Goal: Information Seeking & Learning: Learn about a topic

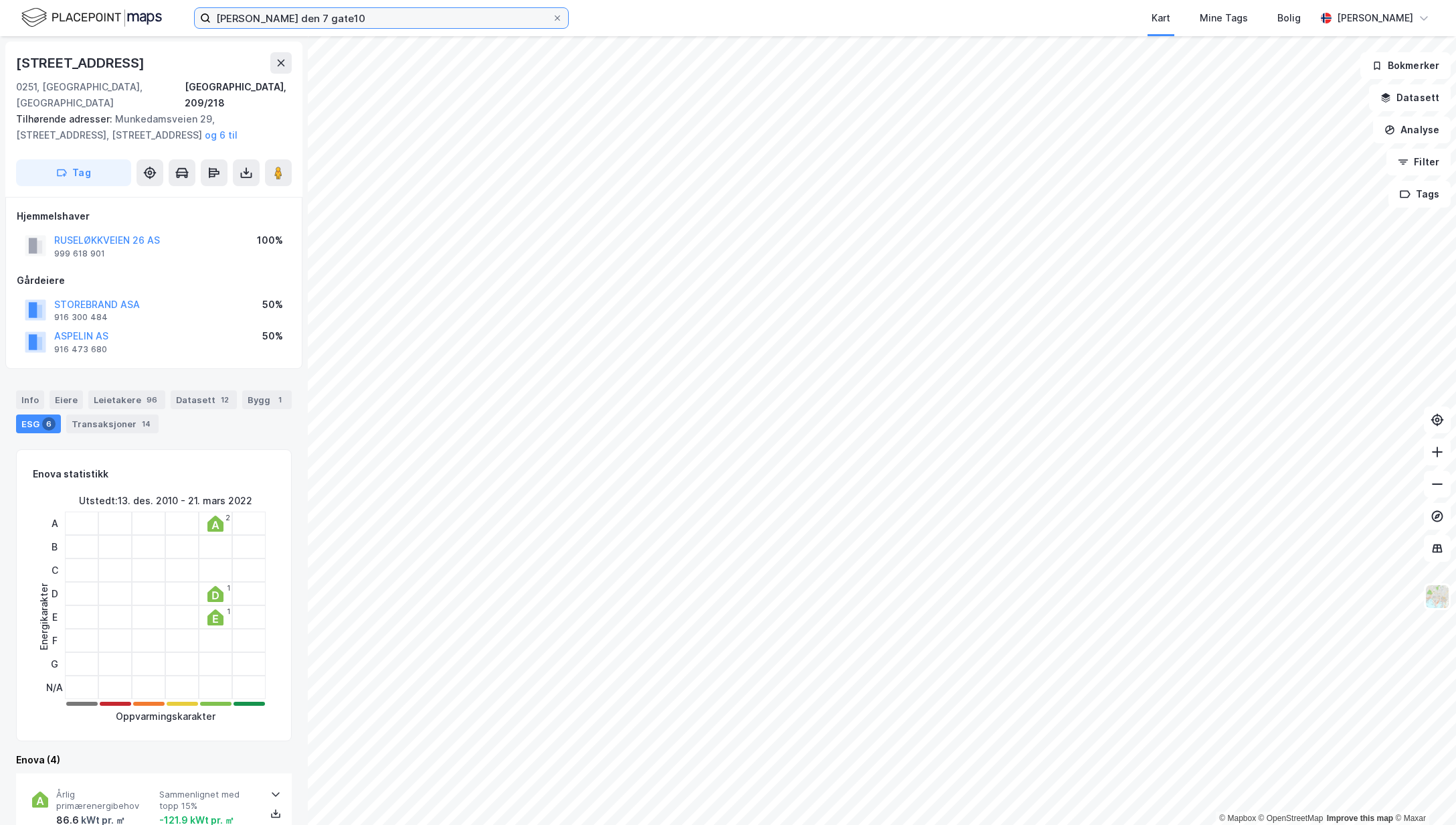
click at [323, 24] on input "[PERSON_NAME] den 7 gate10" at bounding box center [381, 18] width 341 height 20
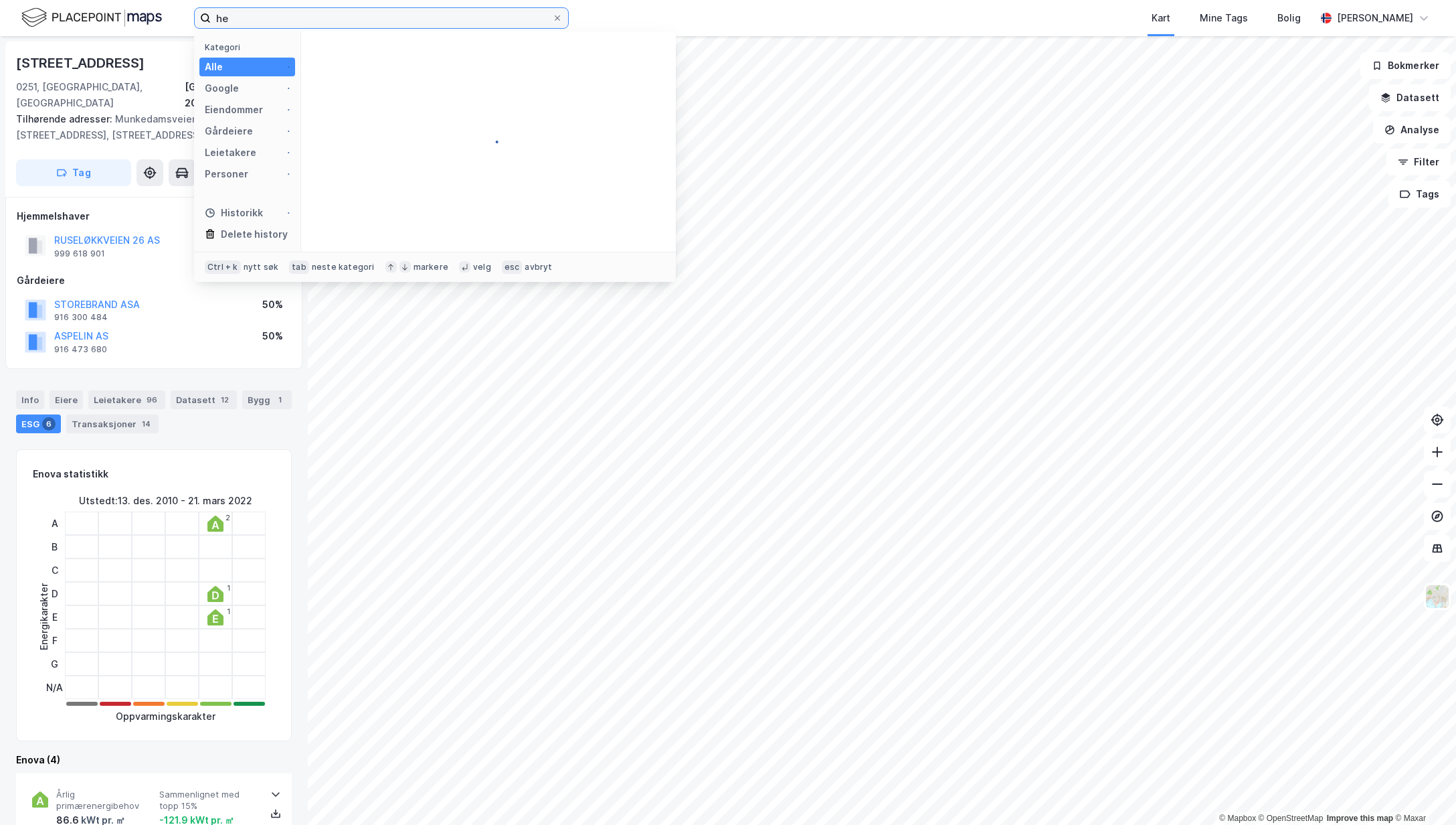
type input "h"
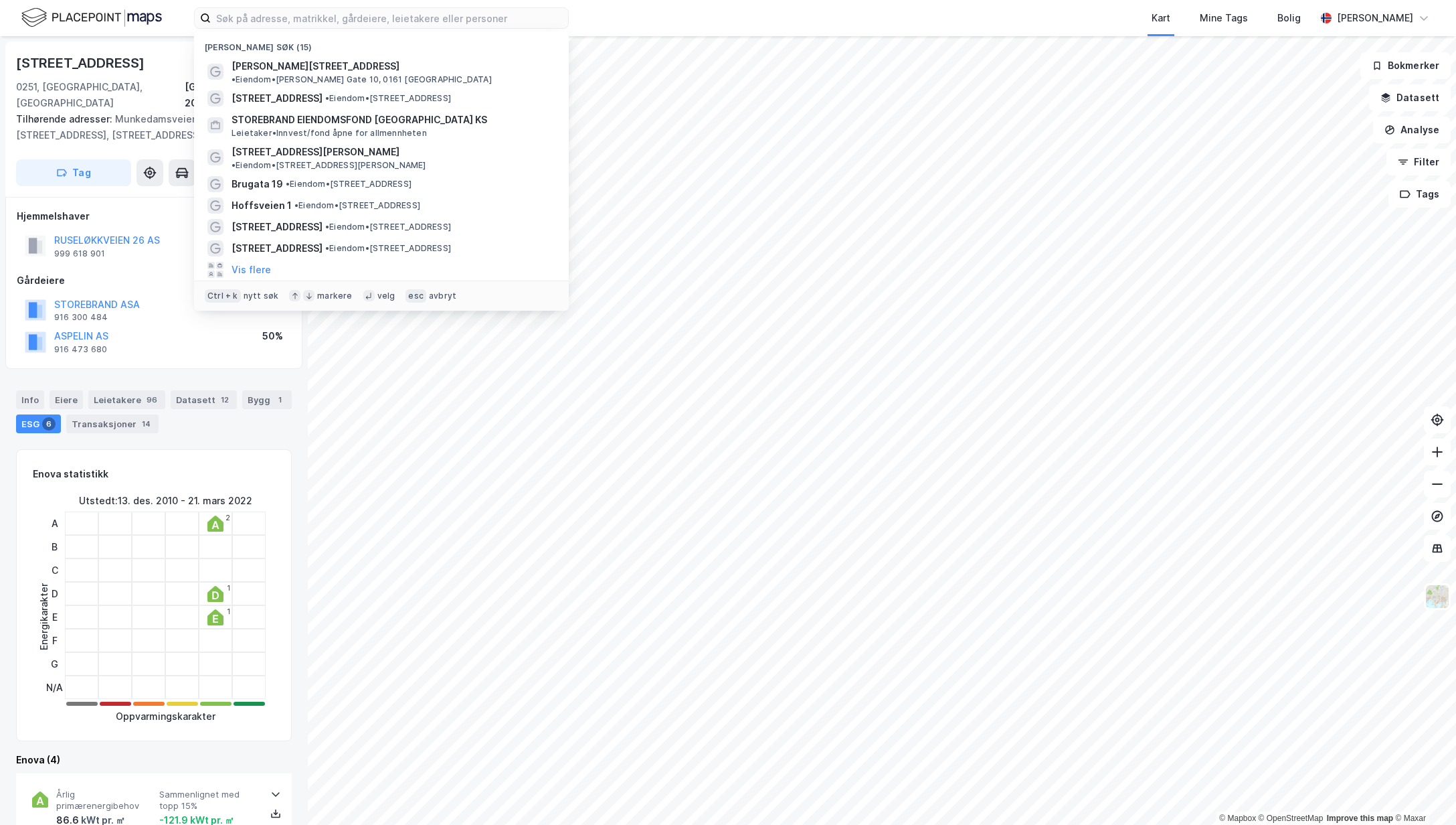
click at [279, 91] on span "[STREET_ADDRESS]" at bounding box center [277, 99] width 91 height 16
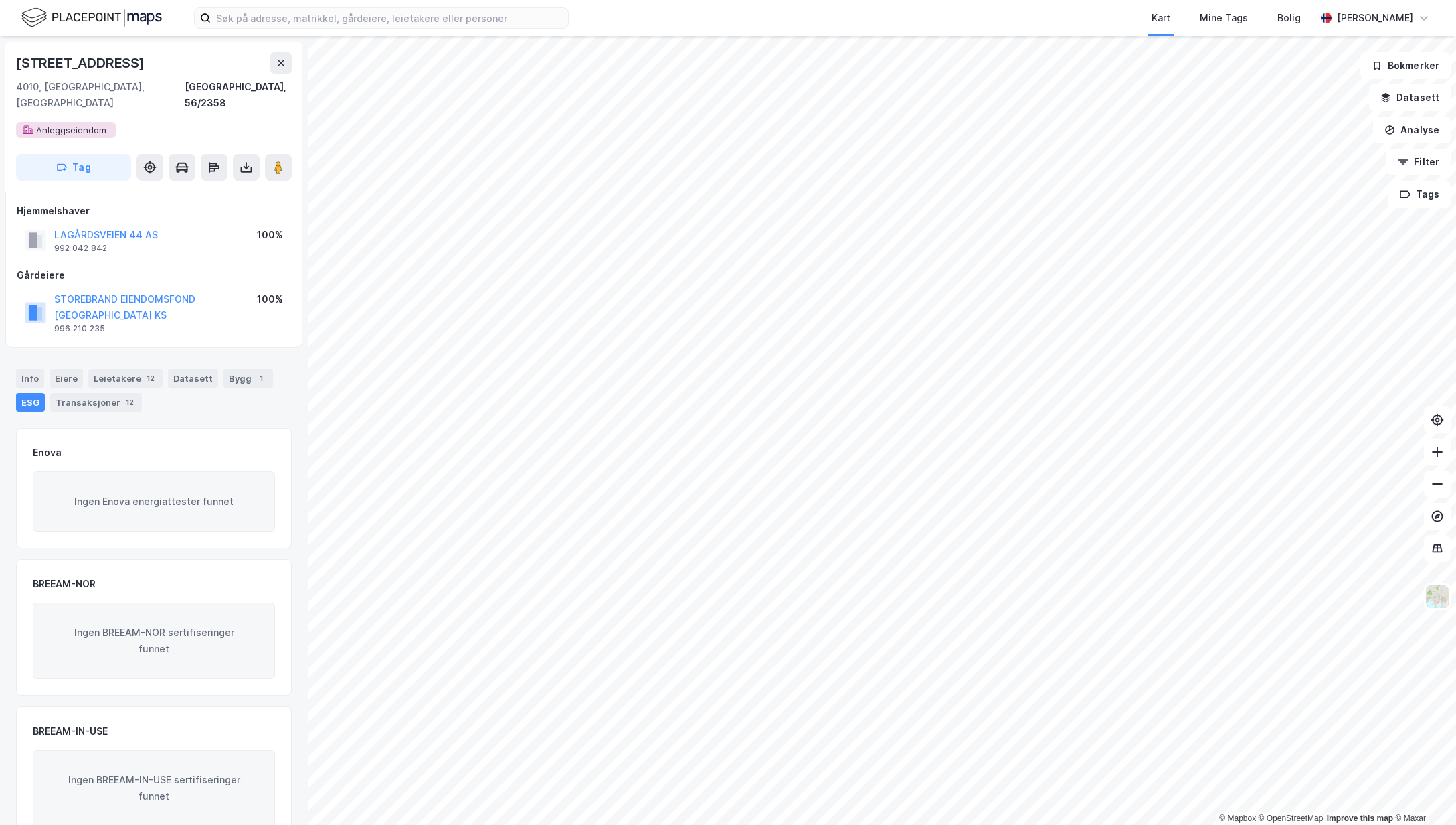
click at [124, 63] on div "[STREET_ADDRESS]" at bounding box center [82, 62] width 132 height 21
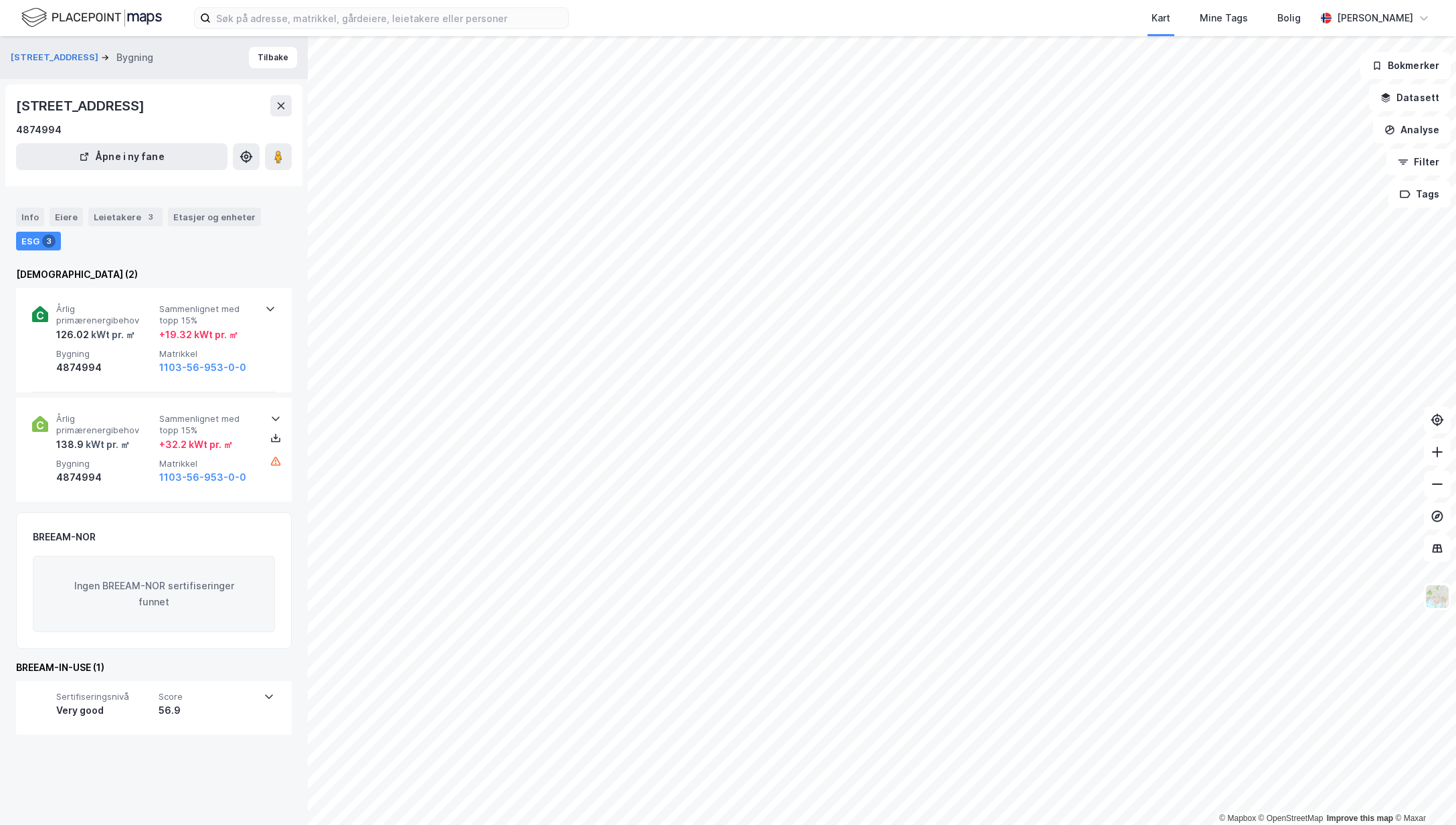
click at [84, 312] on span "Årlig primærenergibehov" at bounding box center [105, 315] width 98 height 23
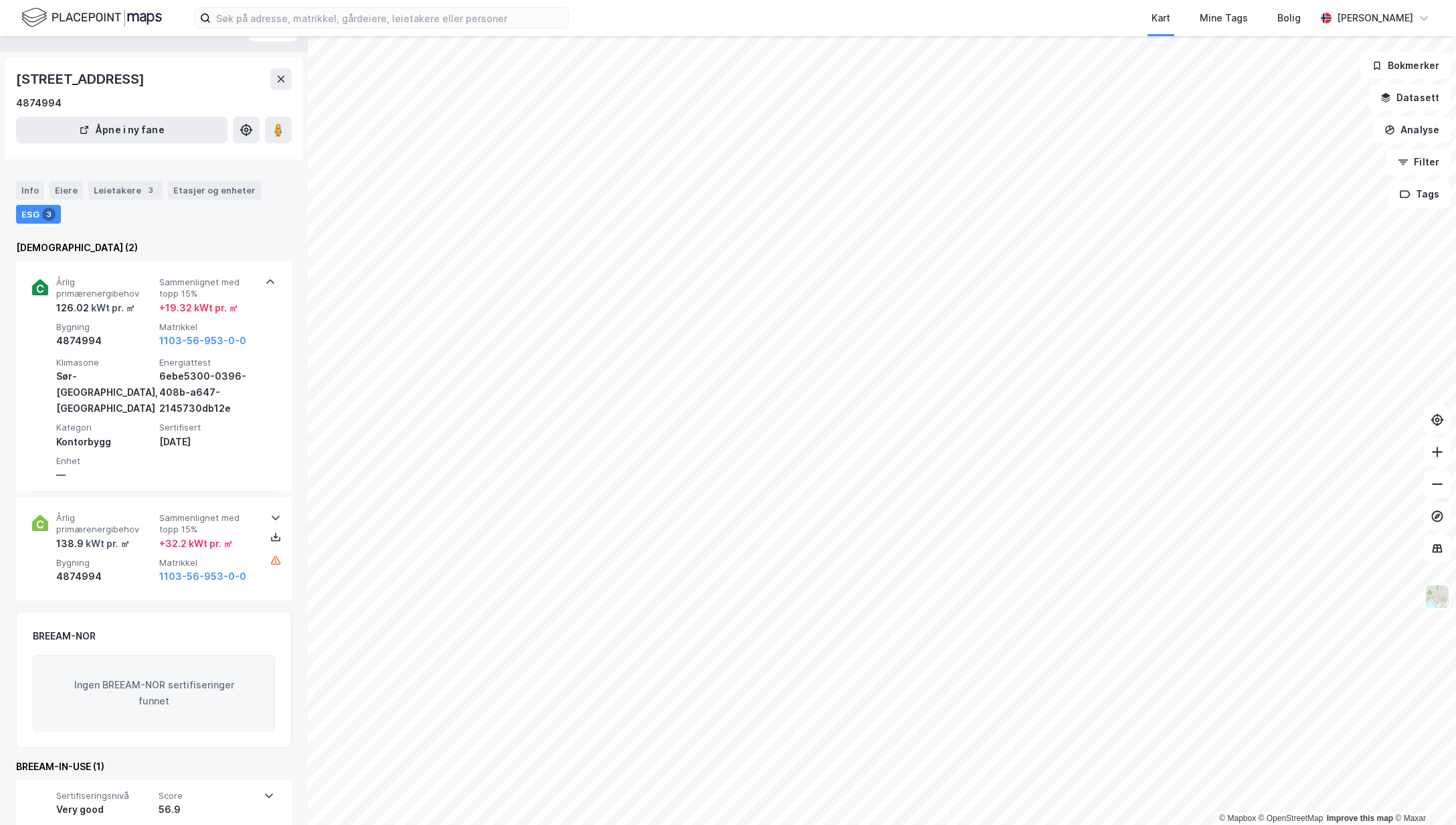
scroll to position [52, 0]
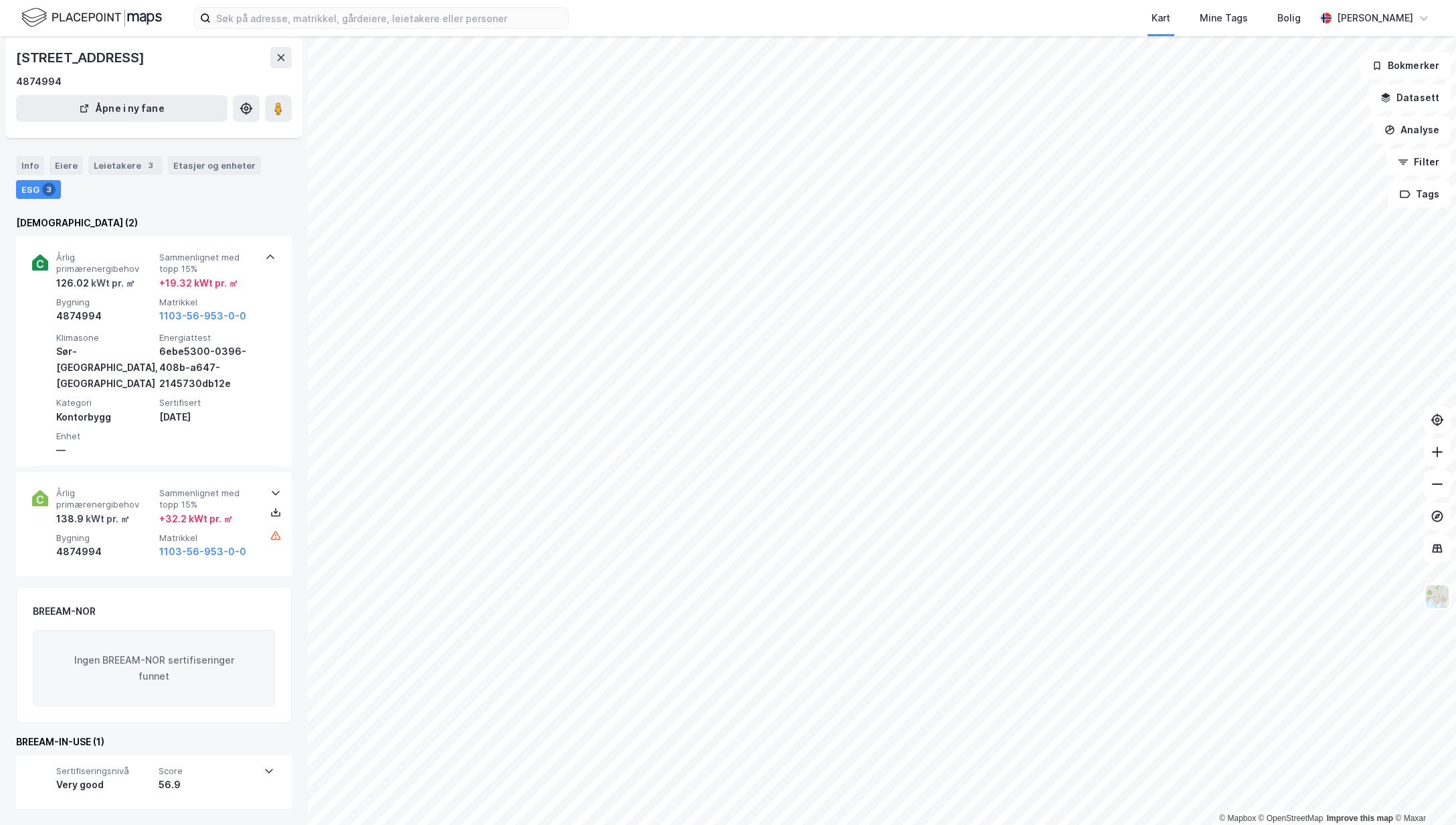
click at [82, 489] on span "Årlig primærenergibehov" at bounding box center [105, 499] width 98 height 23
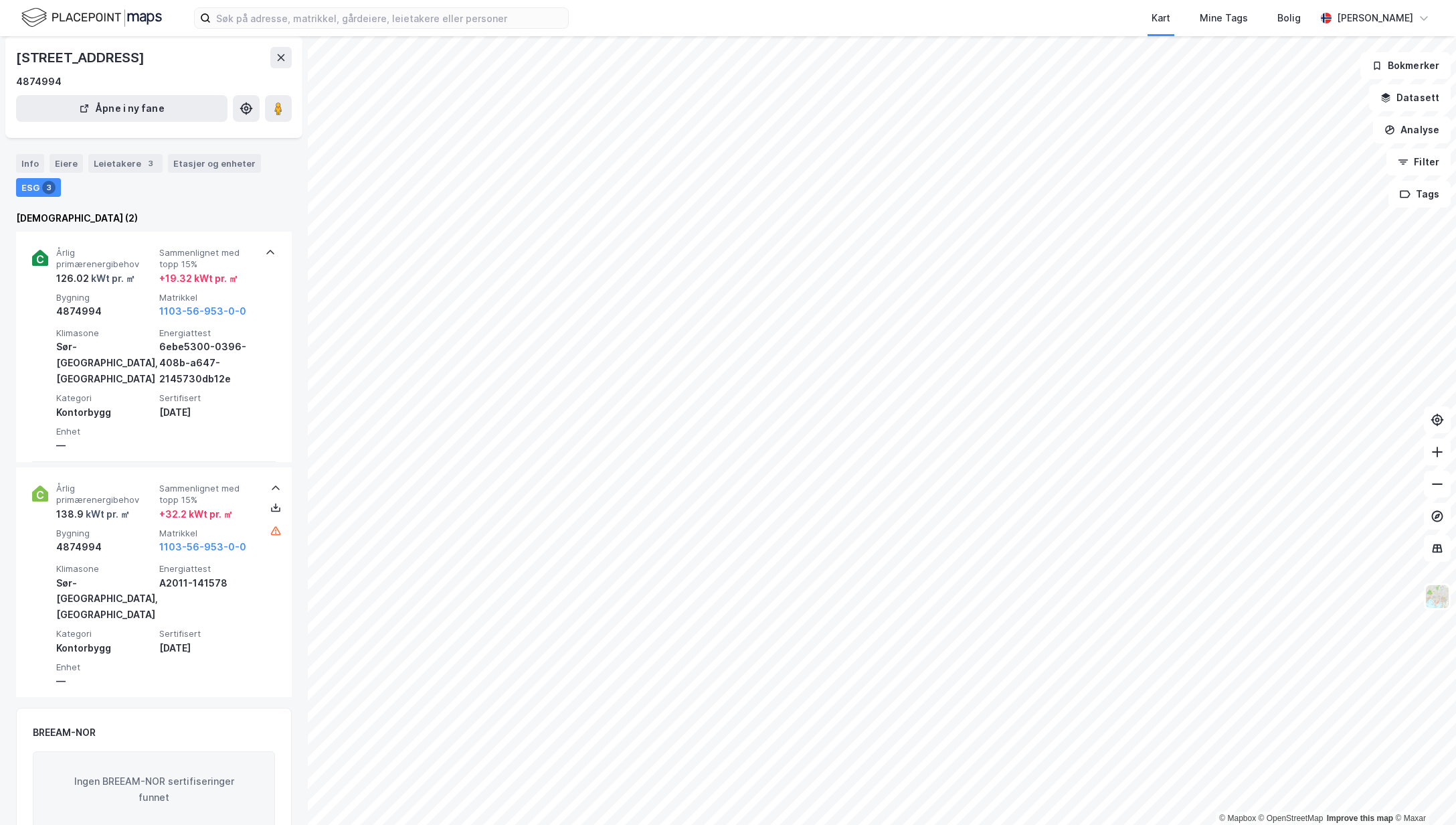
scroll to position [0, 0]
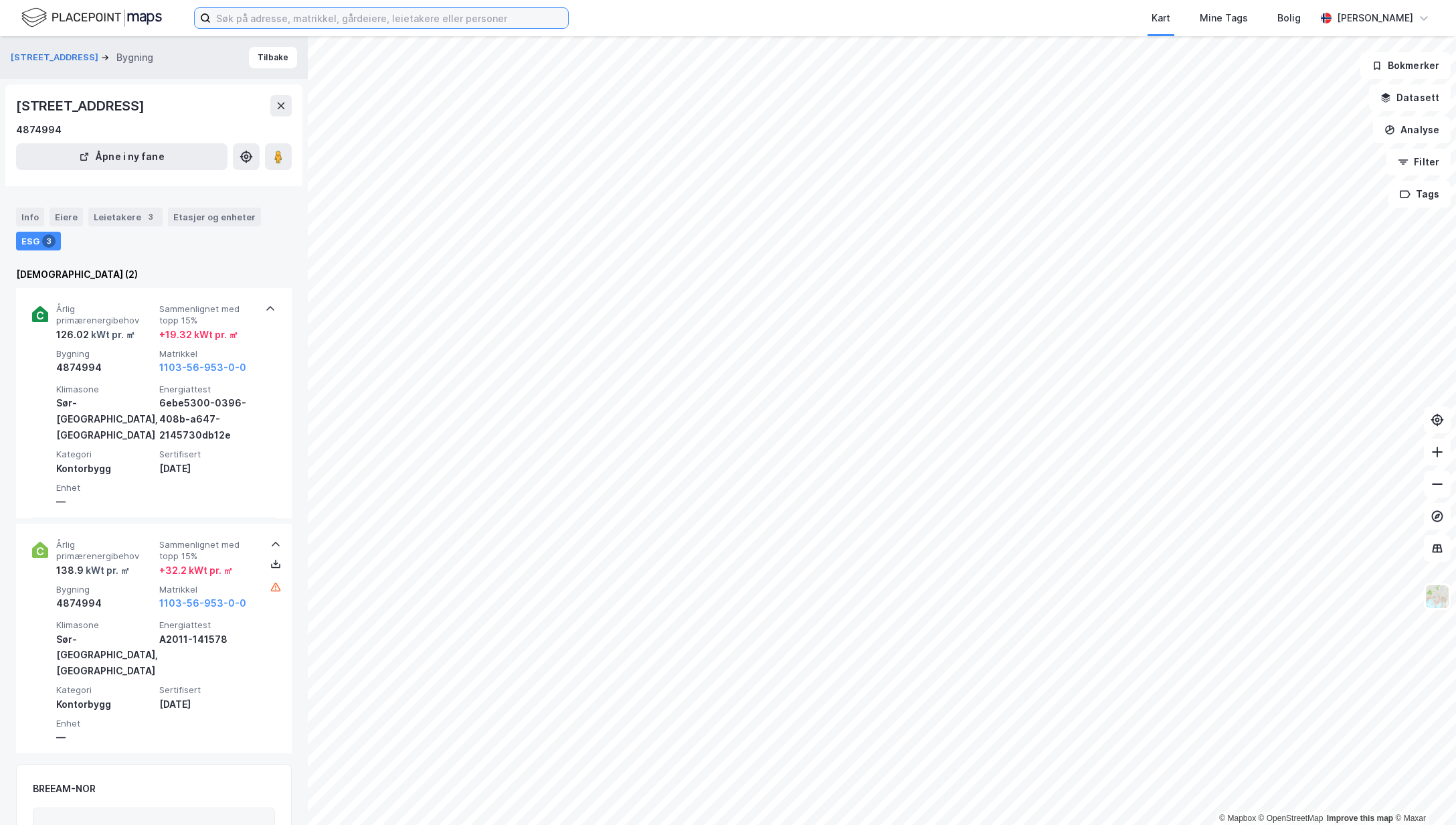
click at [248, 15] on input at bounding box center [389, 18] width 357 height 20
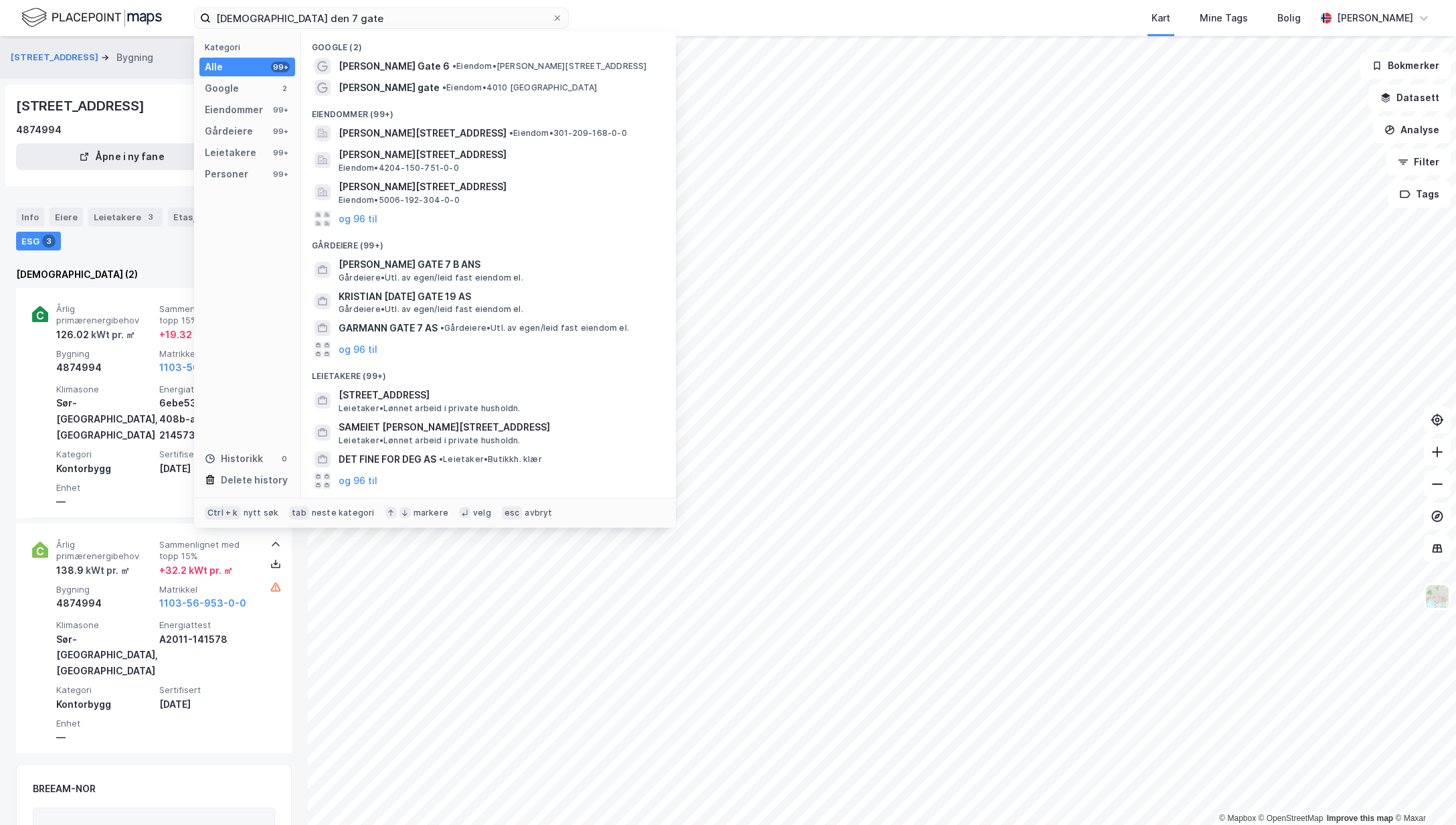
click at [354, 60] on span "[PERSON_NAME] Gate 6" at bounding box center [395, 66] width 111 height 16
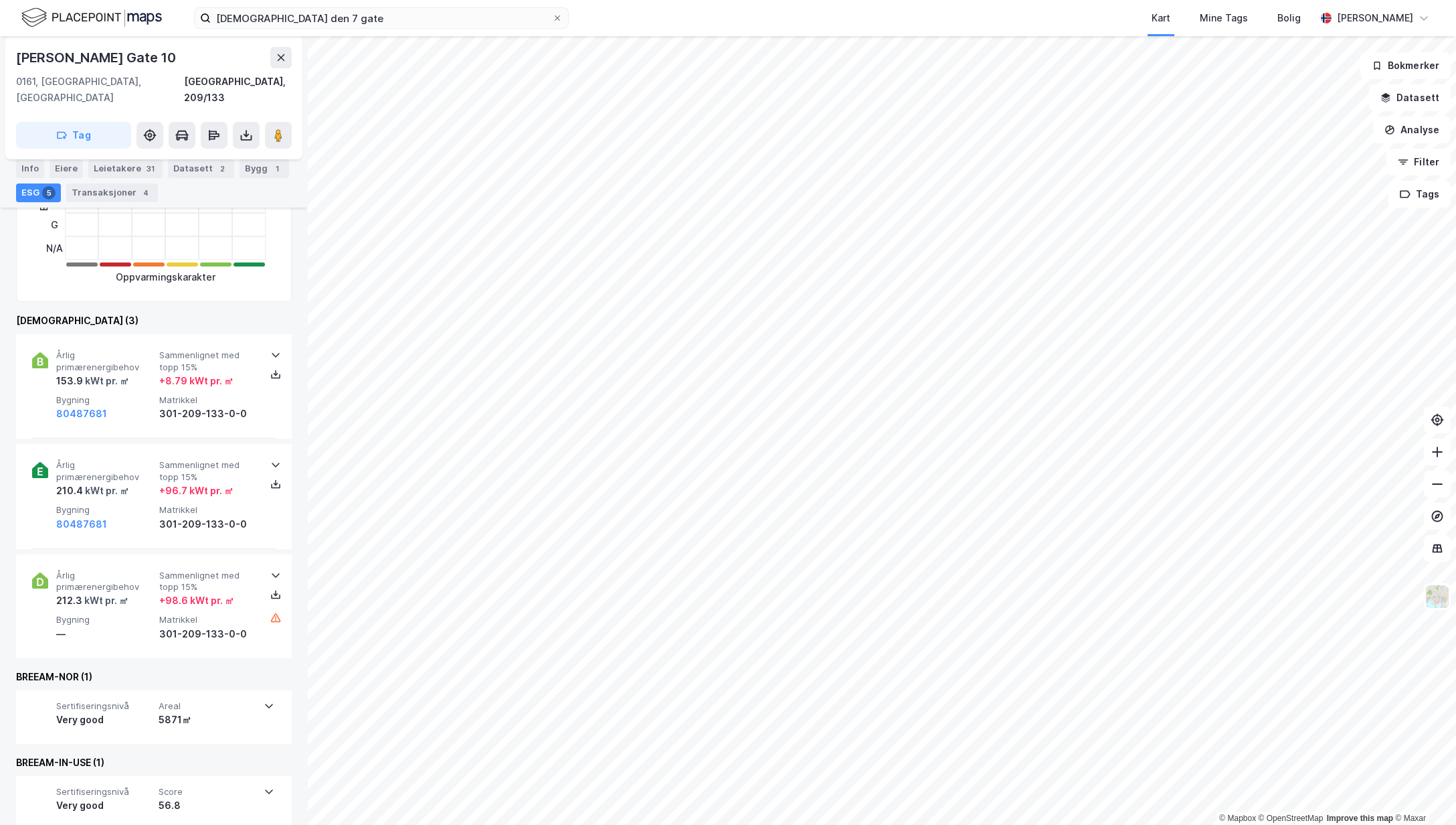
scroll to position [379, 0]
click at [261, 397] on div "Årlig primærenergibehov 153.9 kWt pr. ㎡ Sammenlignet med topp 15% + 8.79 kWt pr…" at bounding box center [153, 382] width 243 height 104
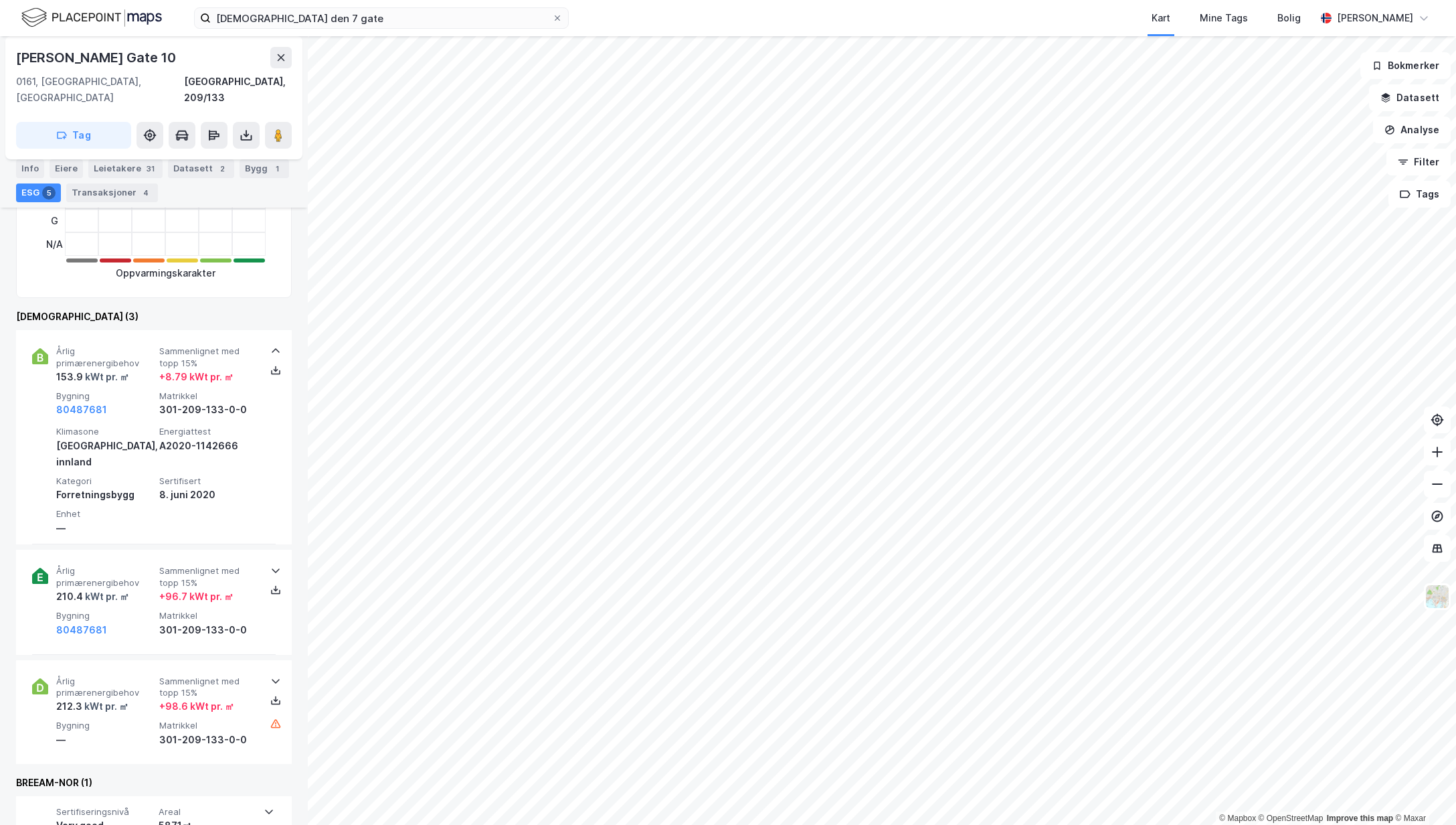
click at [213, 612] on div "Årlig primærenergibehov 210.4 kWt pr. ㎡ Sammenlignet med topp 15% + 96.7 kWt pr…" at bounding box center [153, 601] width 243 height 104
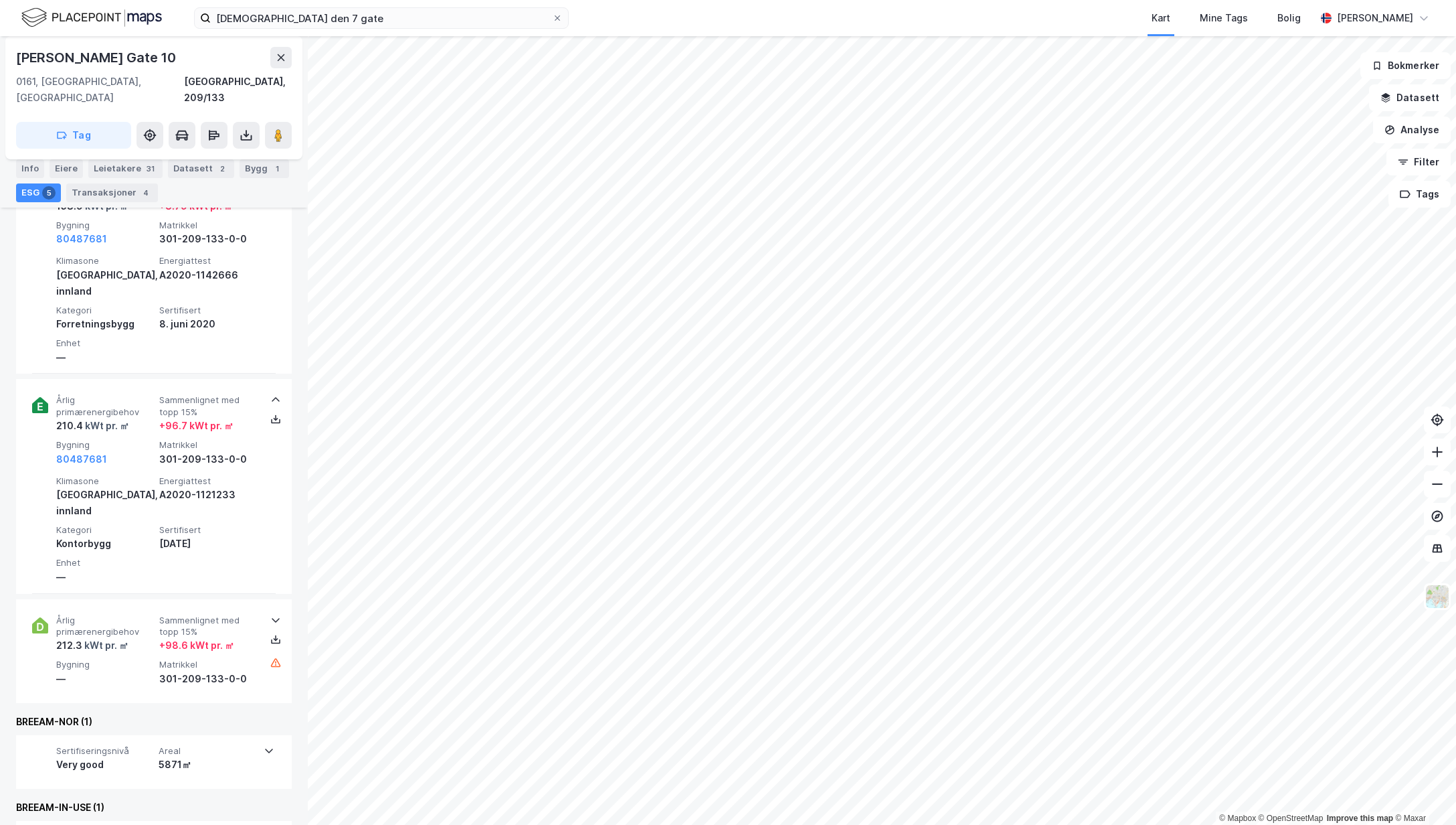
scroll to position [566, 0]
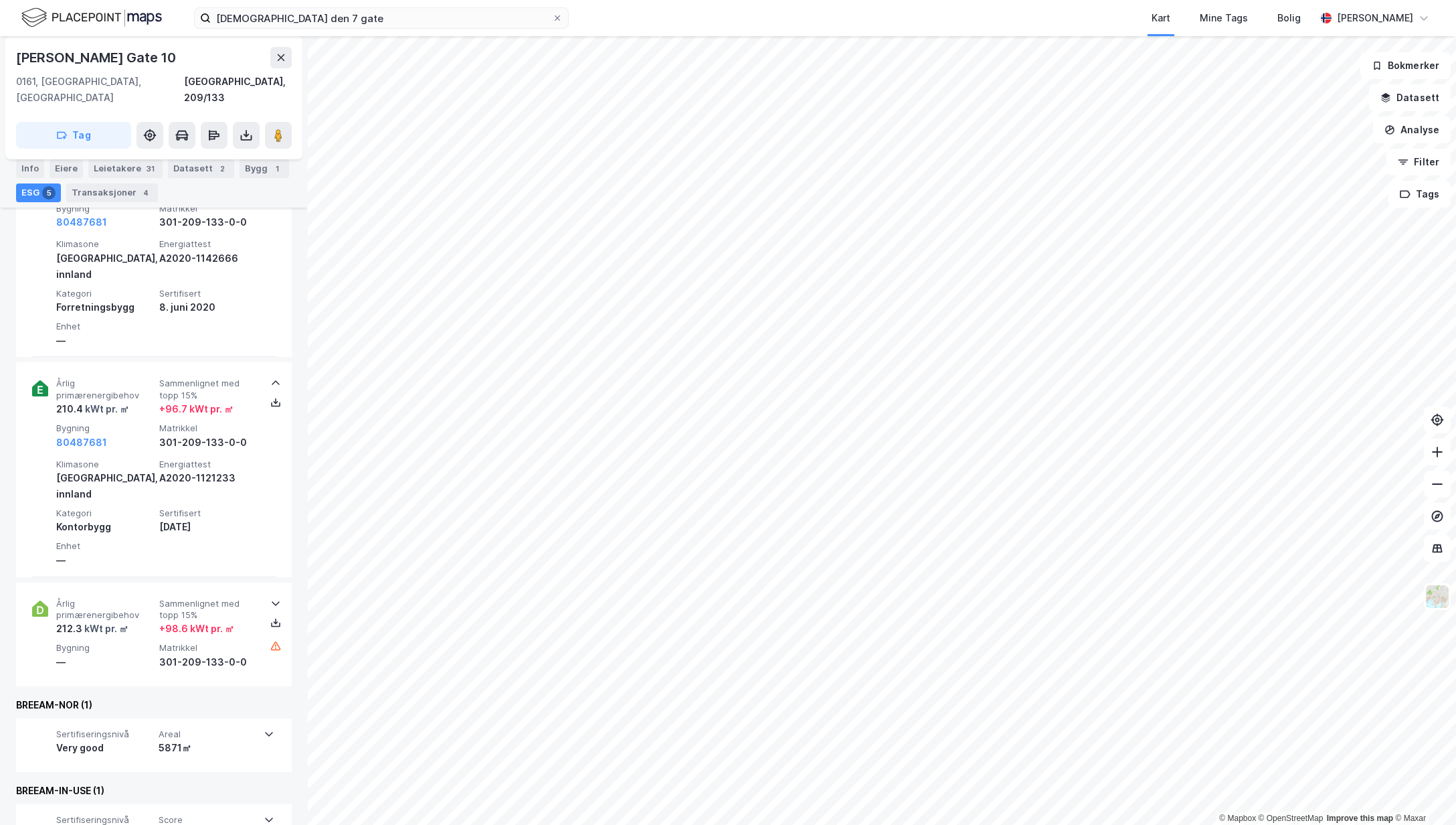
click at [122, 654] on div "—" at bounding box center [105, 662] width 98 height 16
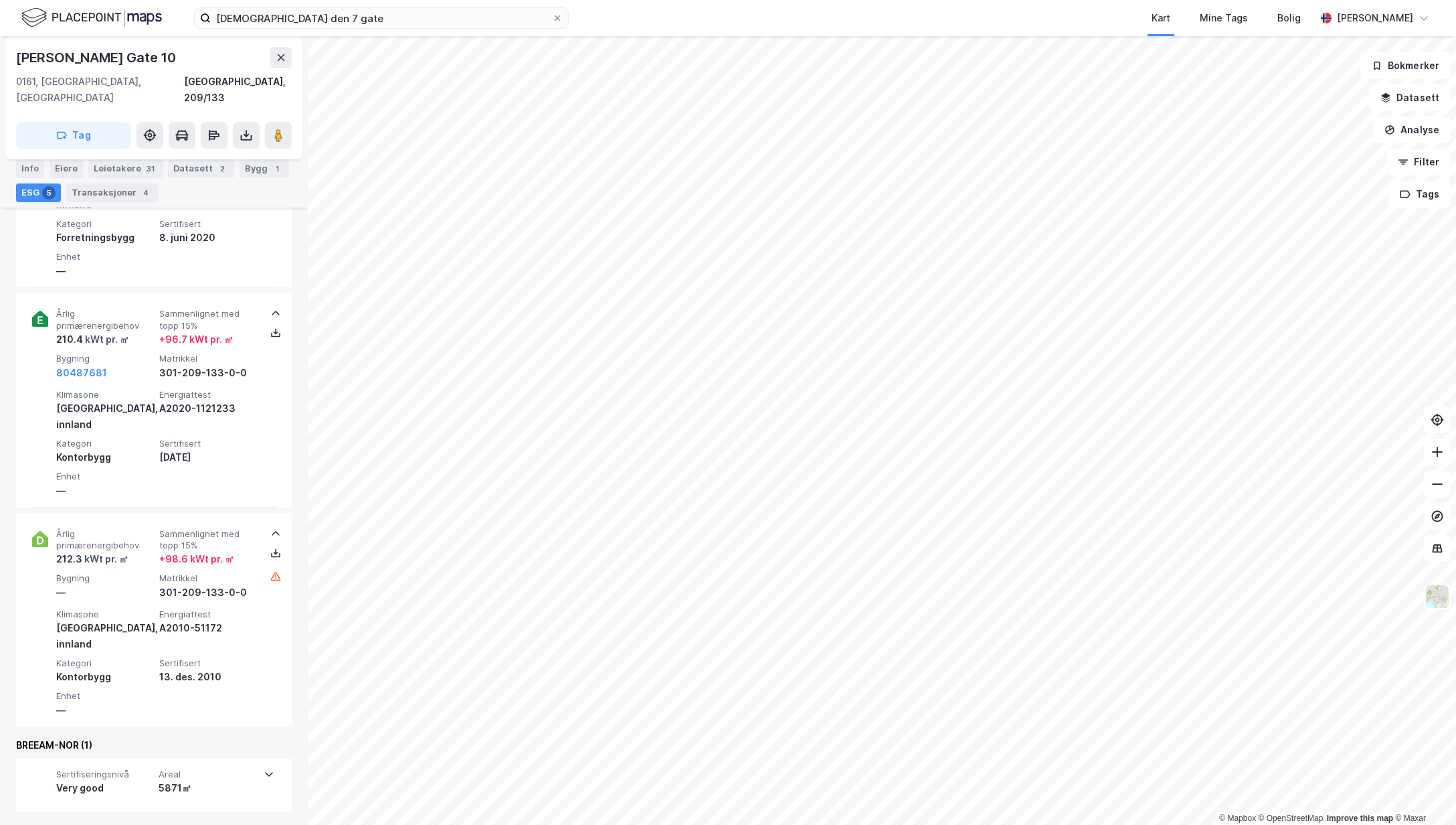
scroll to position [656, 0]
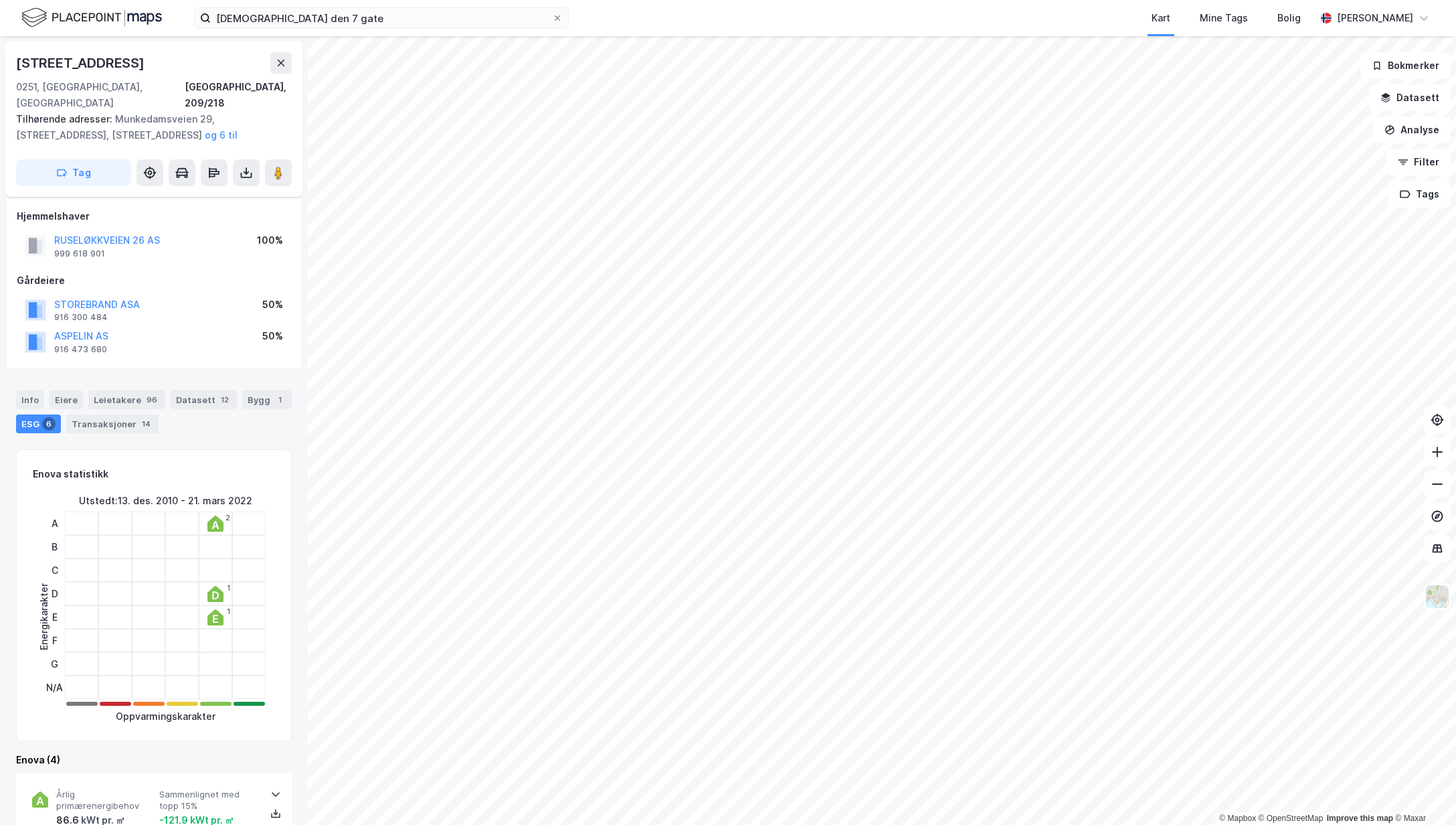
scroll to position [656, 0]
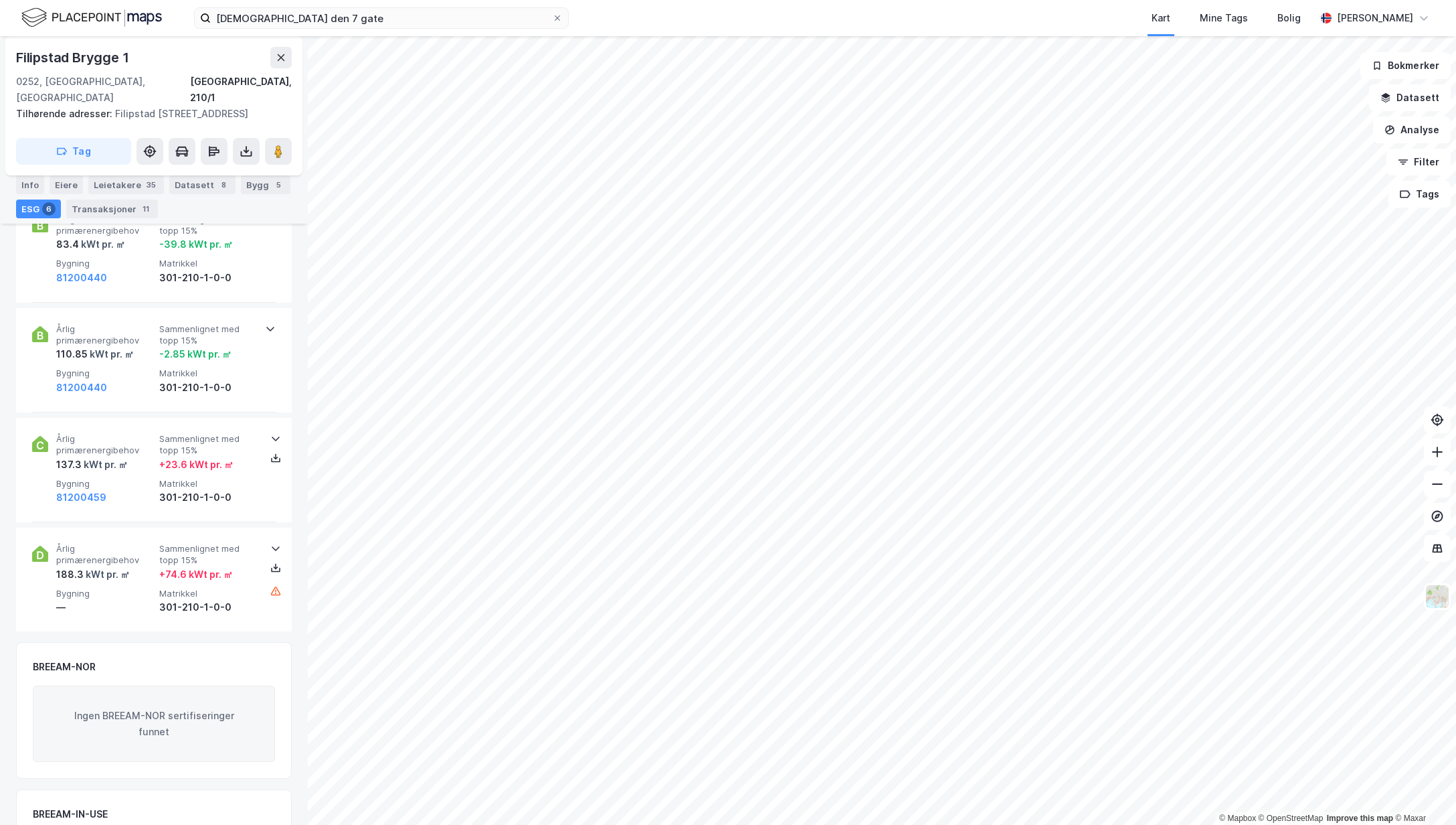
scroll to position [849, 0]
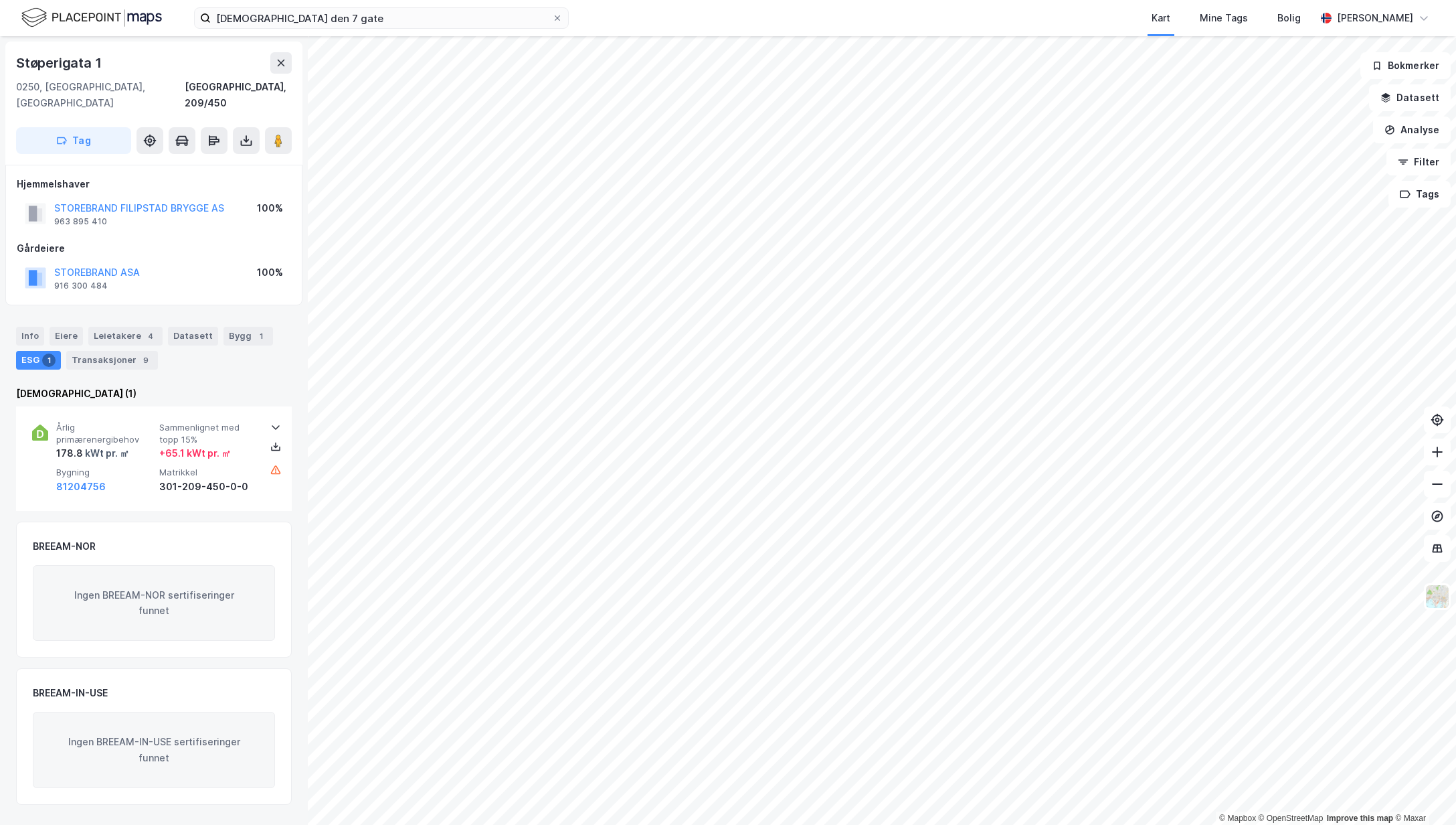
click at [161, 474] on div "© Mapbox © OpenStreetMap Improve this map © Maxar Støperigata 1 [GEOGRAPHIC_DAT…" at bounding box center [728, 430] width 1456 height 788
click at [349, 28] on input "[DEMOGRAPHIC_DATA] den 7 gate" at bounding box center [381, 18] width 341 height 20
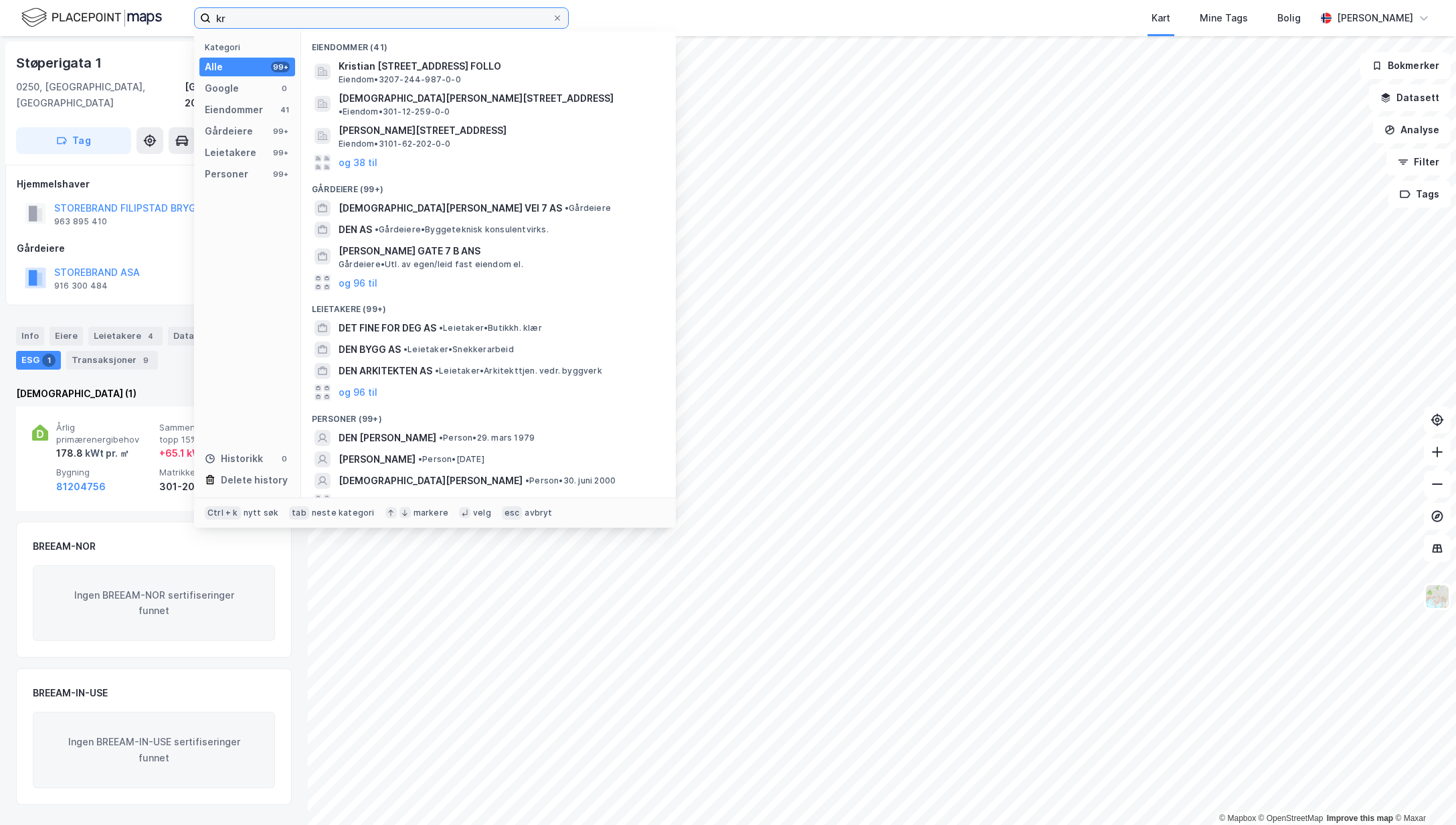
type input "k"
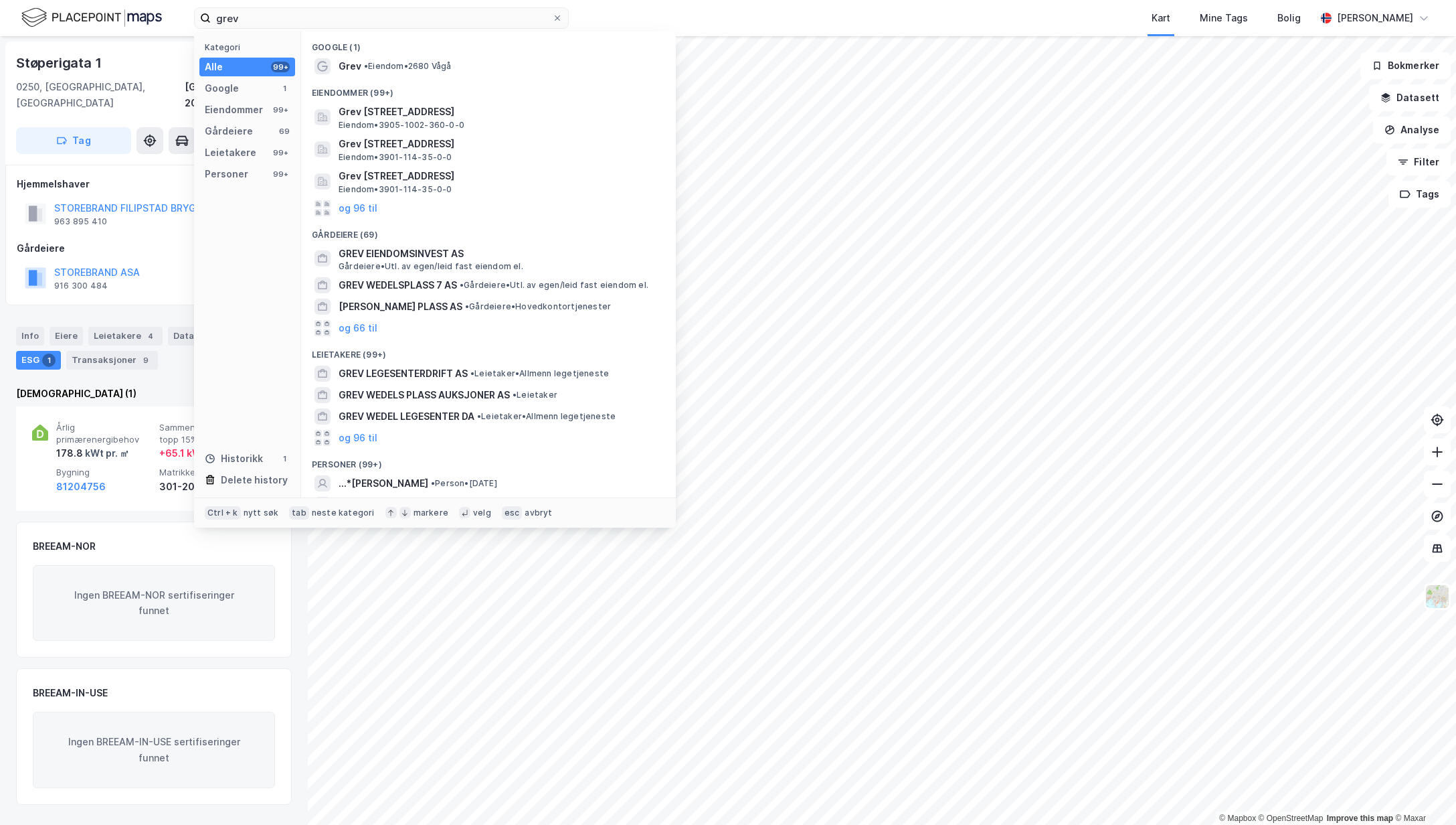
click at [373, 107] on span "Grev [STREET_ADDRESS]" at bounding box center [500, 112] width 321 height 16
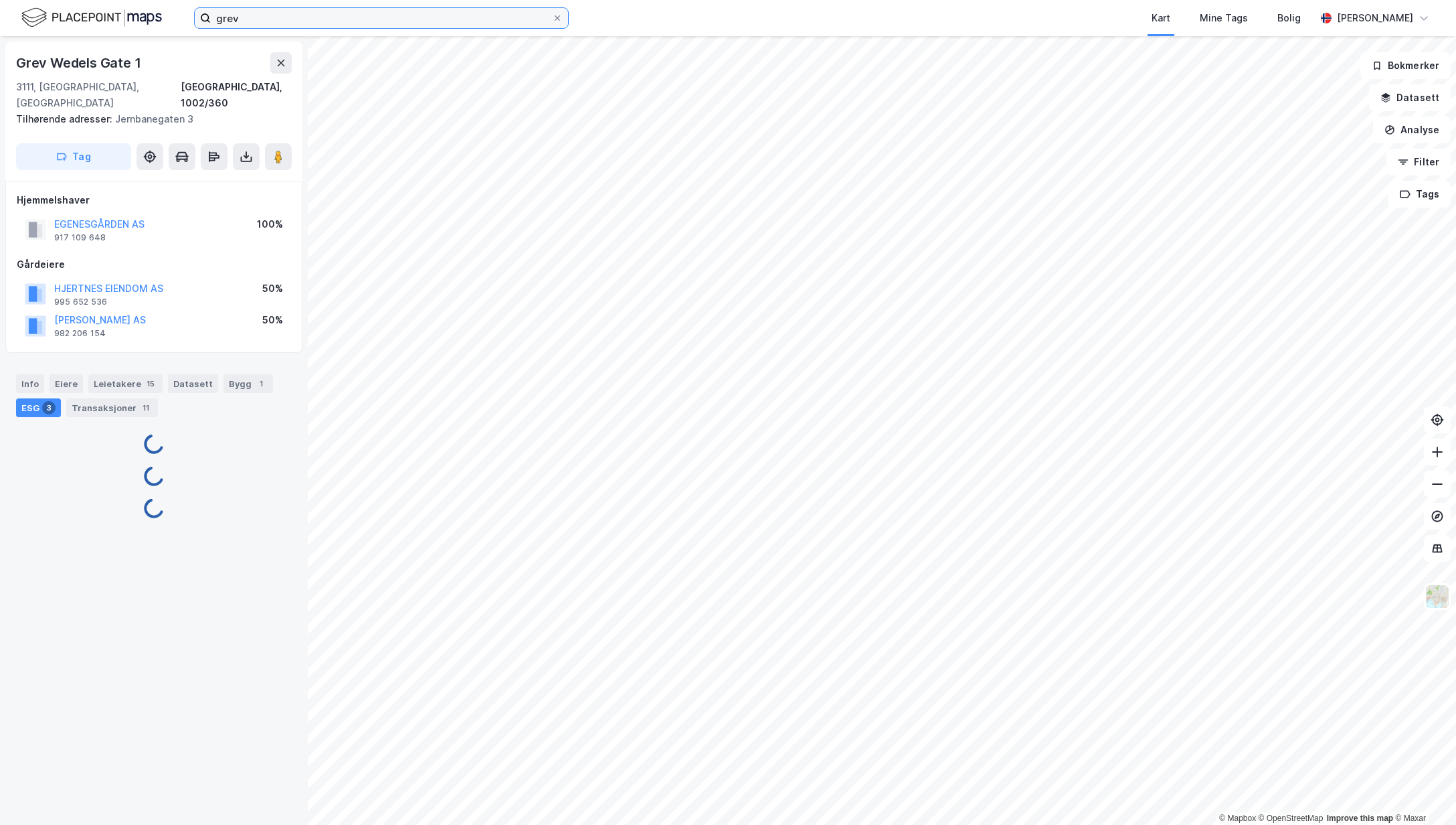
click at [273, 22] on input "grev" at bounding box center [381, 18] width 341 height 20
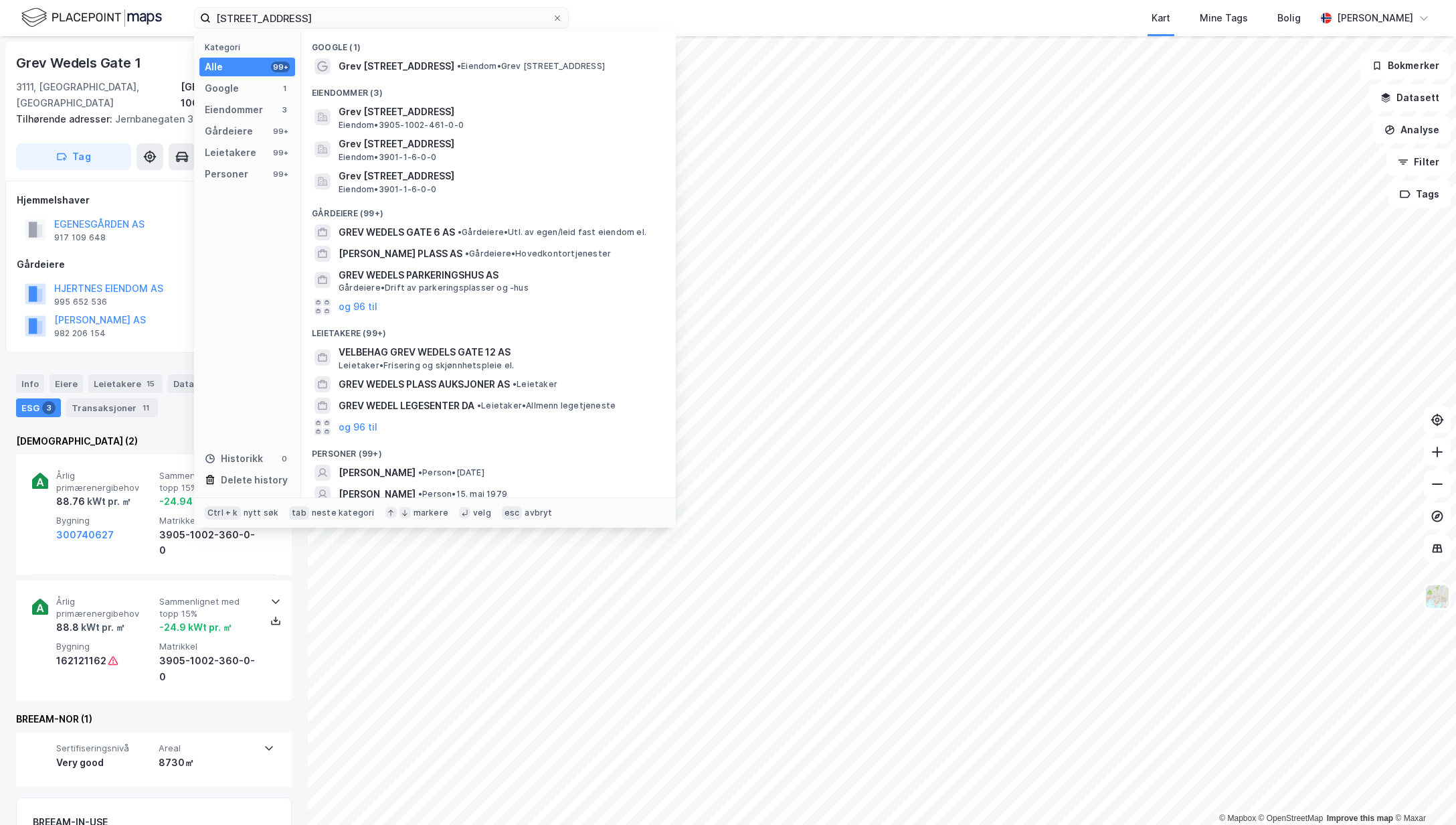
click at [380, 64] on span "Grev [STREET_ADDRESS]" at bounding box center [397, 66] width 115 height 16
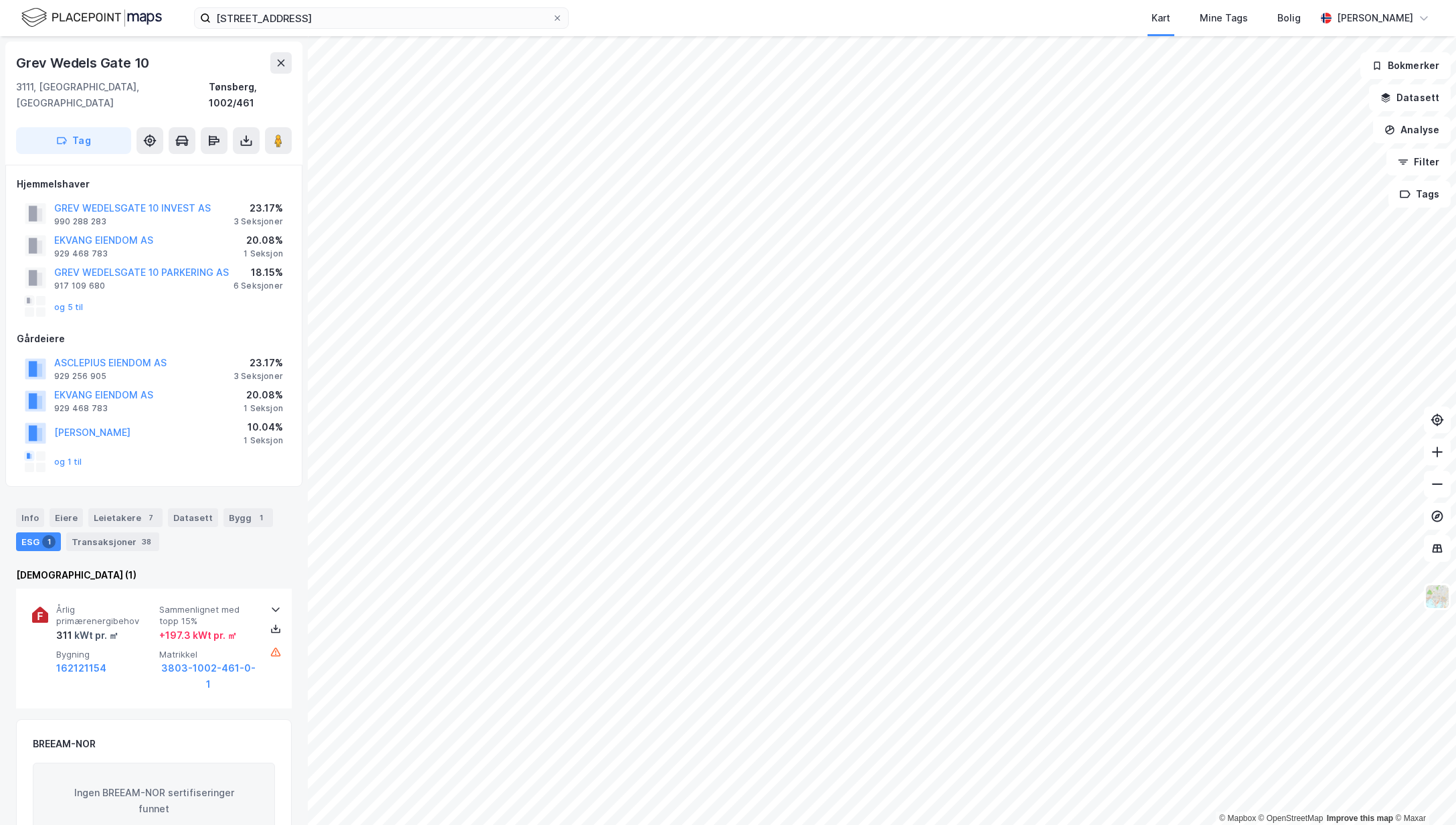
click at [341, 29] on div "grev wedels gate 10 Kart Mine Tags Bolig [PERSON_NAME]" at bounding box center [728, 18] width 1456 height 36
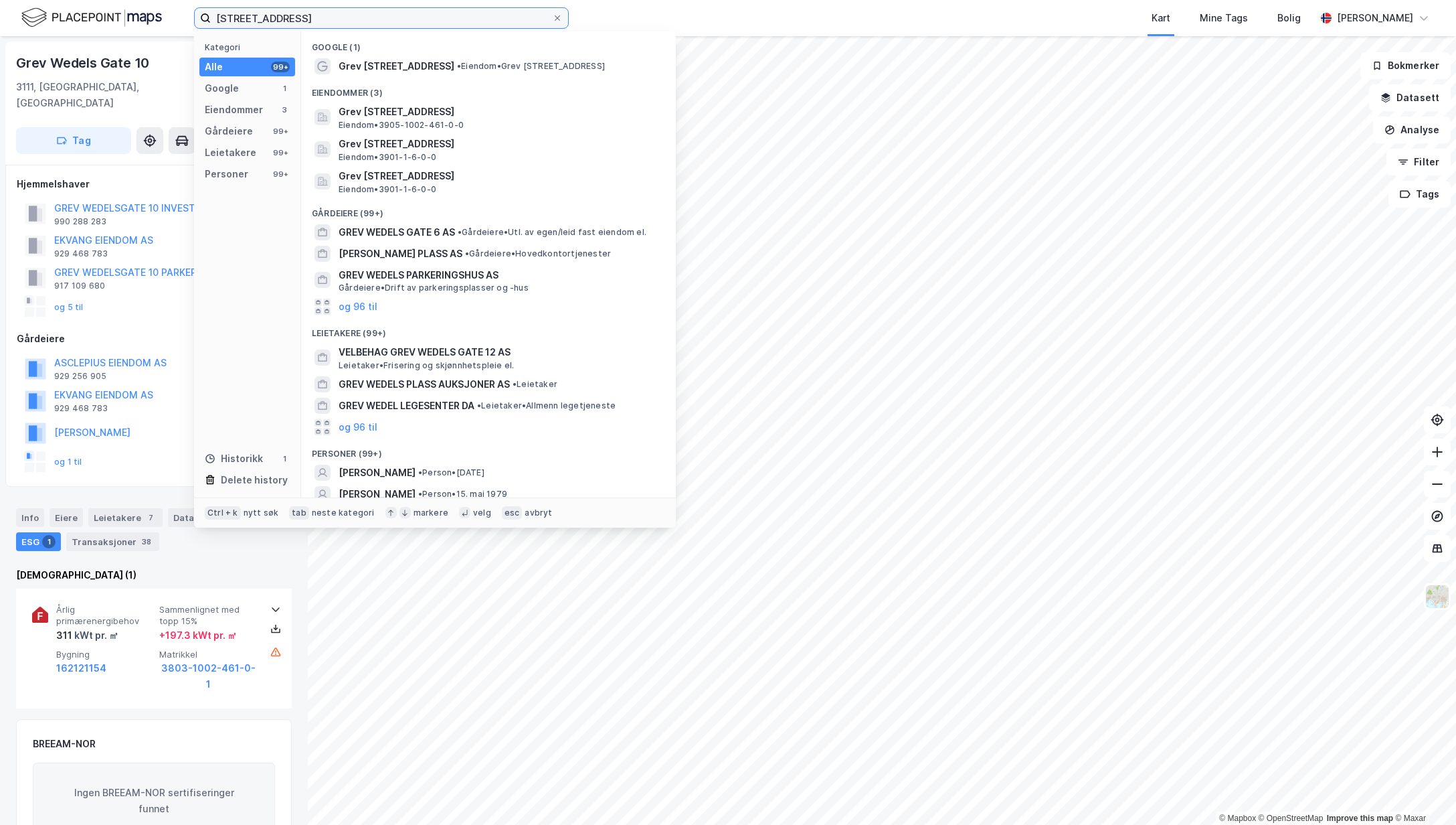
click at [327, 16] on input "[STREET_ADDRESS]" at bounding box center [381, 18] width 341 height 20
click at [363, 63] on span "Grev [STREET_ADDRESS]" at bounding box center [397, 66] width 115 height 16
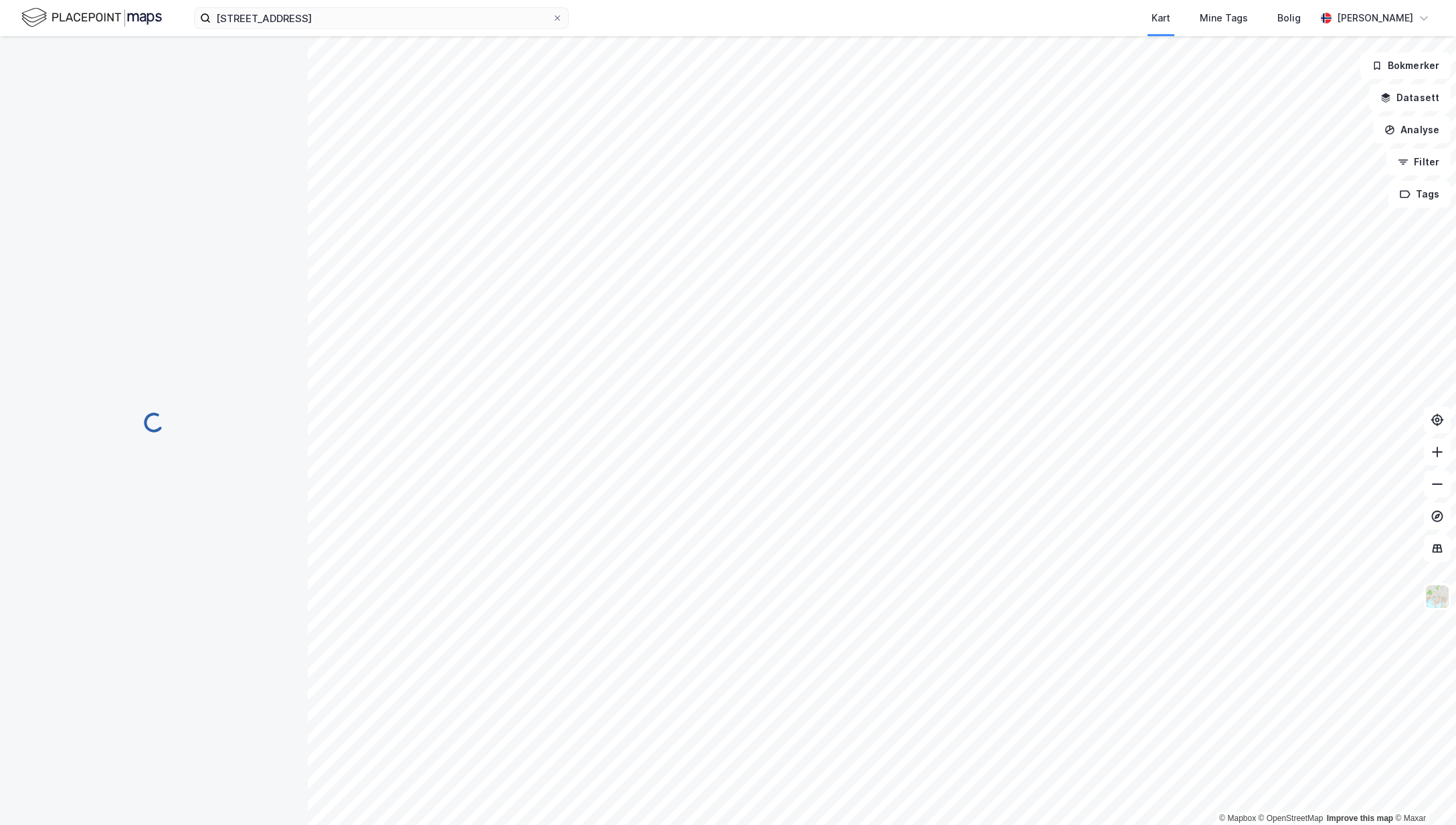
scroll to position [164, 0]
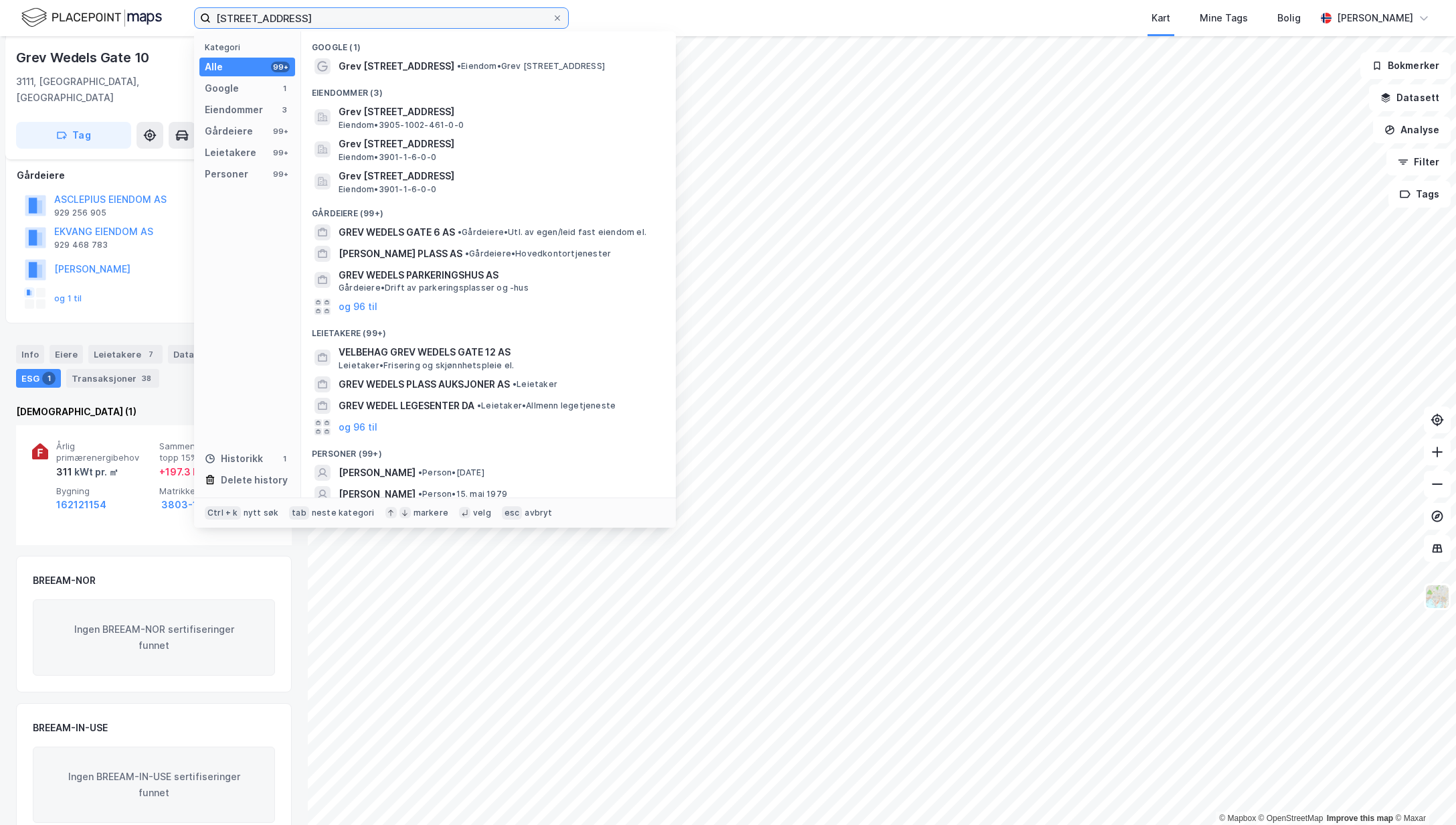
click at [346, 21] on input "[STREET_ADDRESS]" at bounding box center [381, 18] width 341 height 20
click at [295, 14] on input "[STREET_ADDRESS]" at bounding box center [381, 18] width 341 height 20
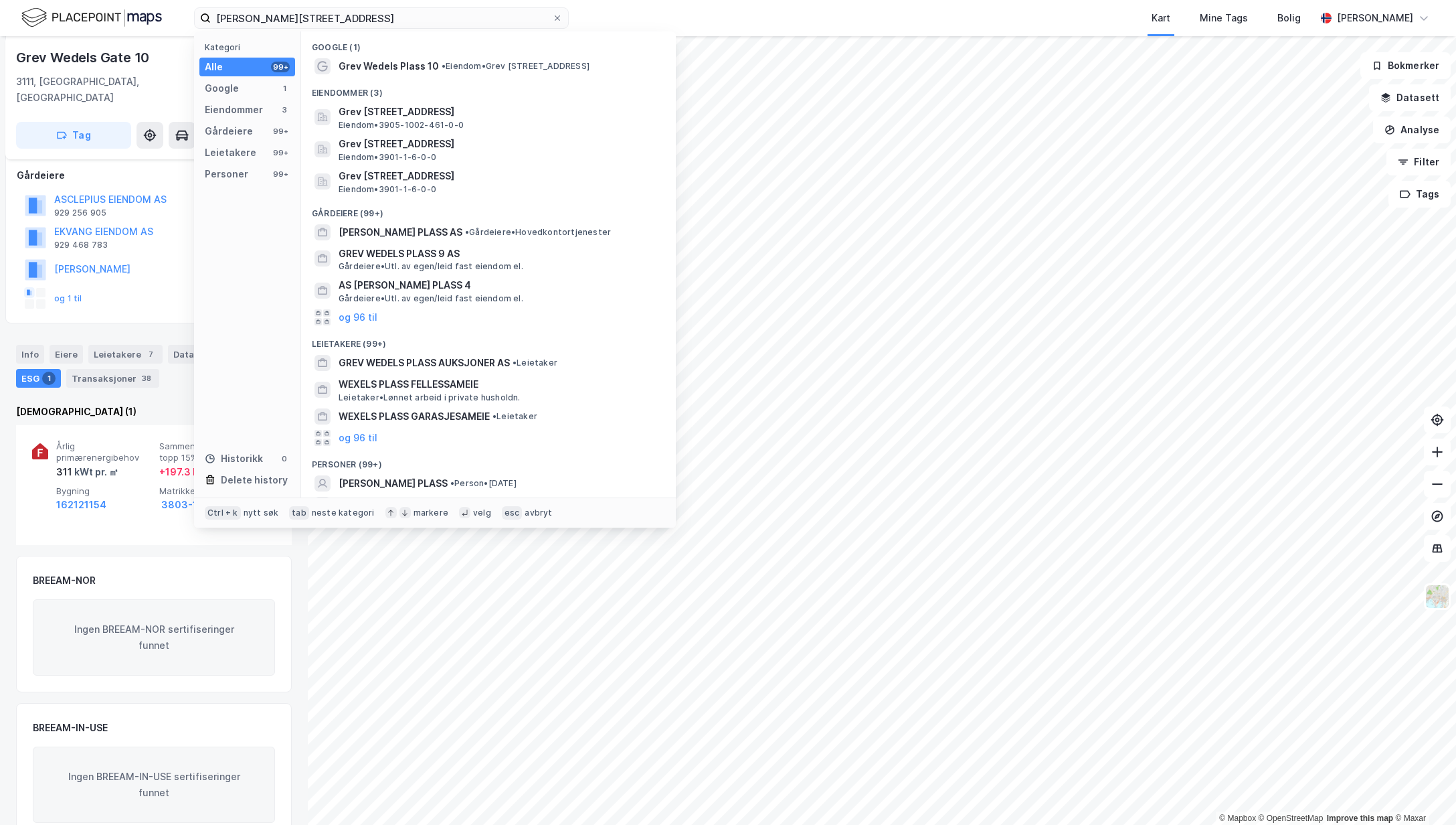
click at [370, 60] on span "Grev Wedels Plass 10" at bounding box center [389, 66] width 100 height 16
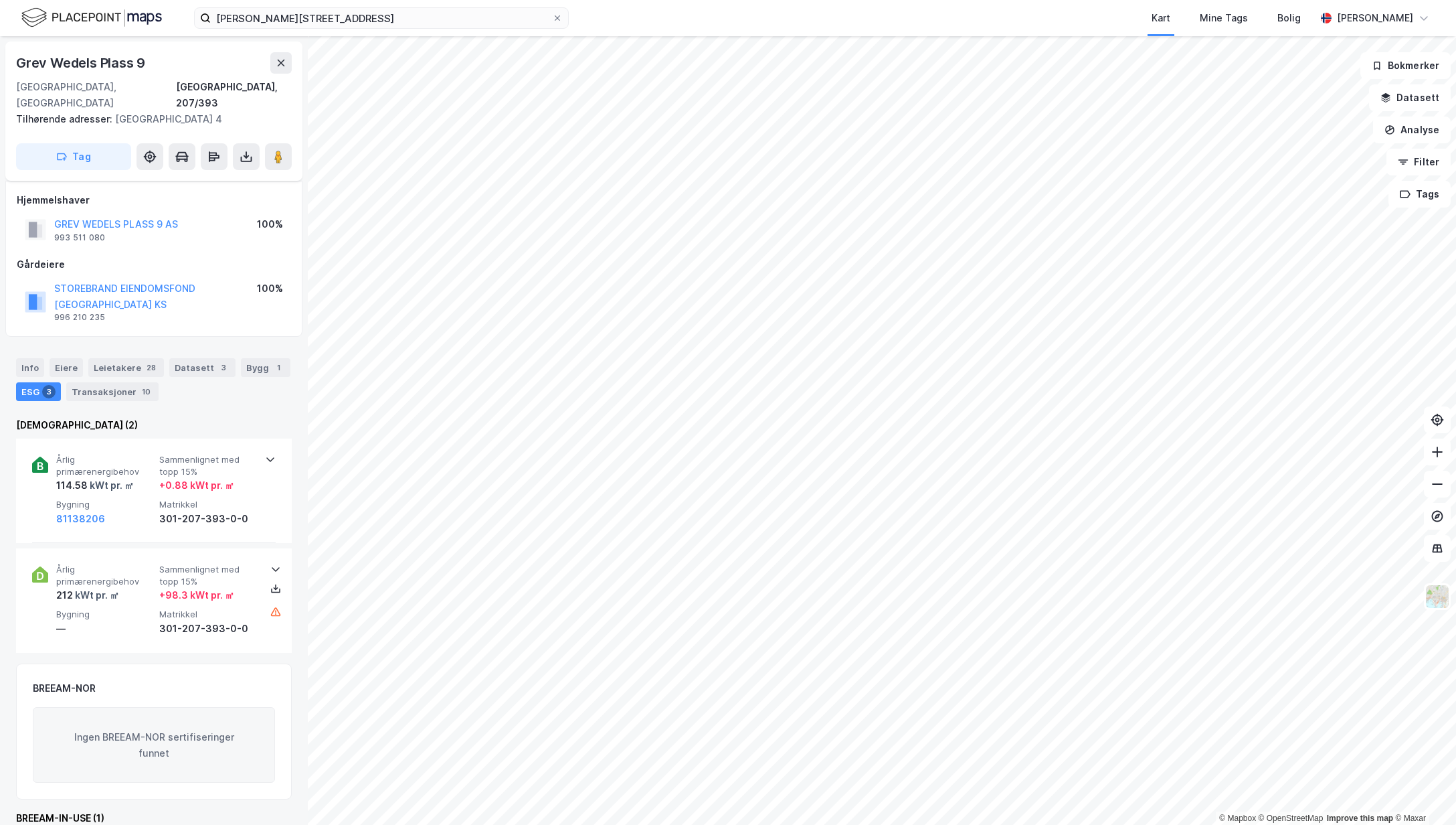
scroll to position [45, 0]
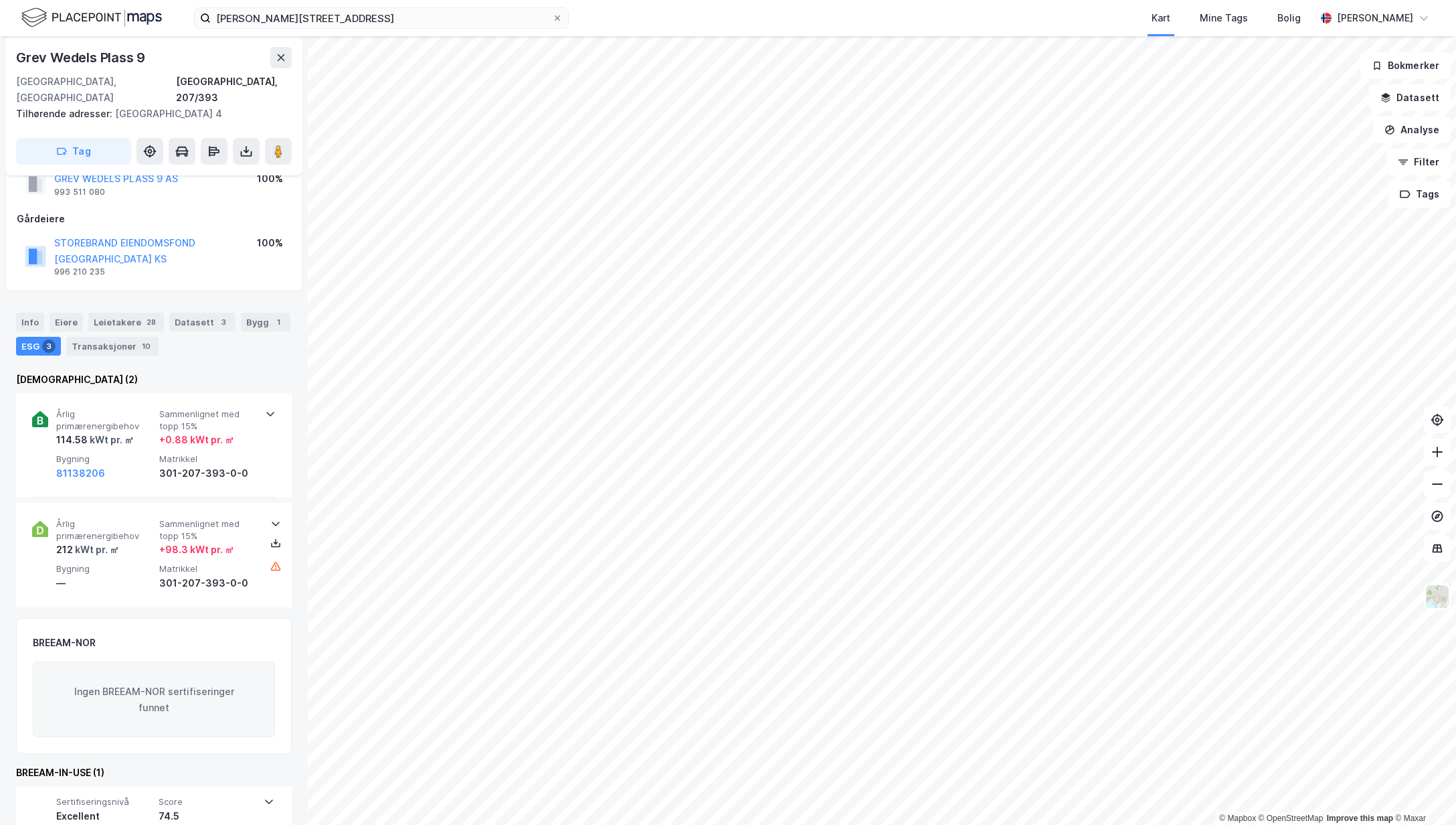
click at [180, 465] on div "301-207-393-0-0" at bounding box center [208, 474] width 98 height 16
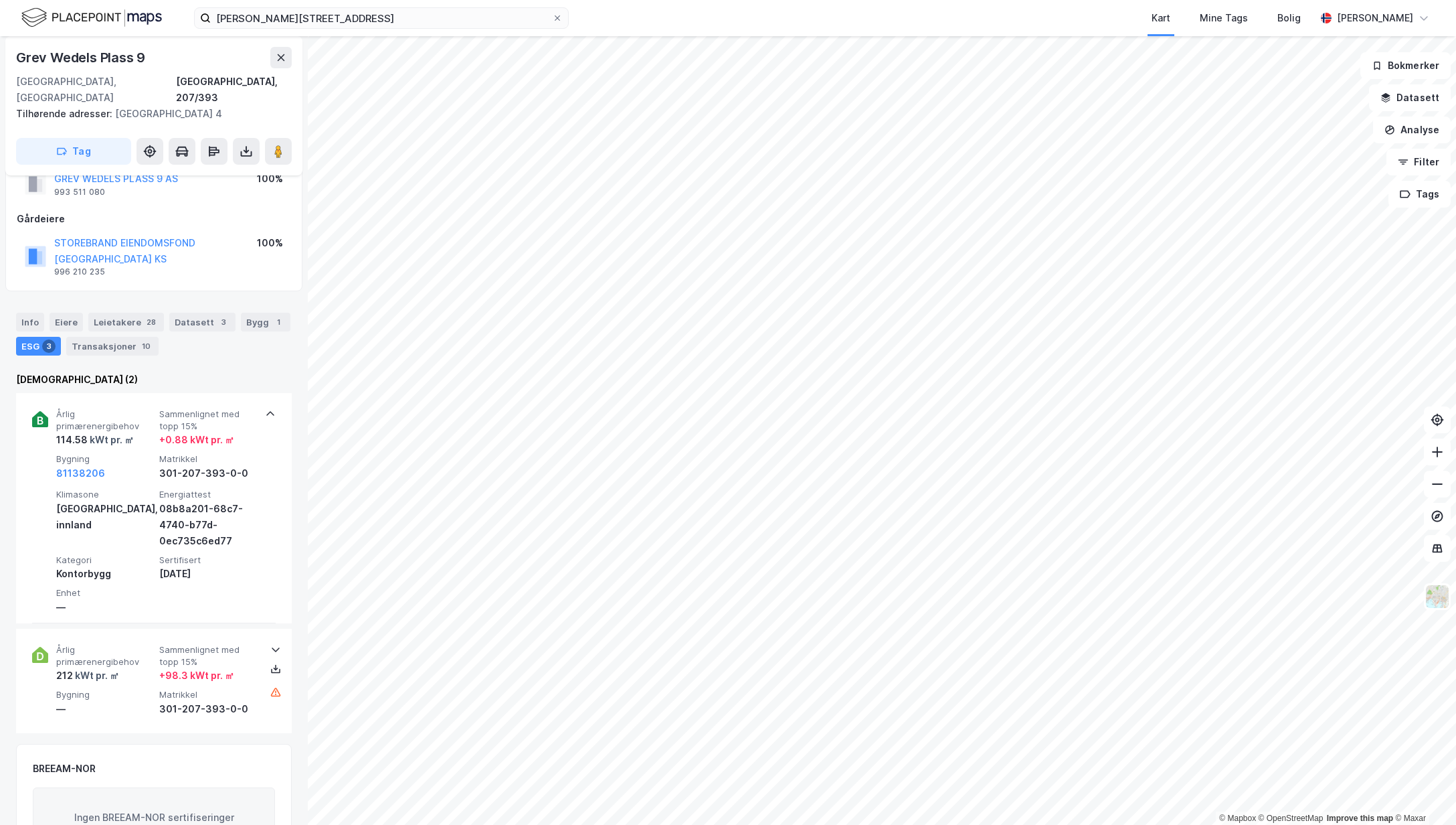
click at [121, 667] on div "212 kWt pr. ㎡" at bounding box center [105, 675] width 98 height 16
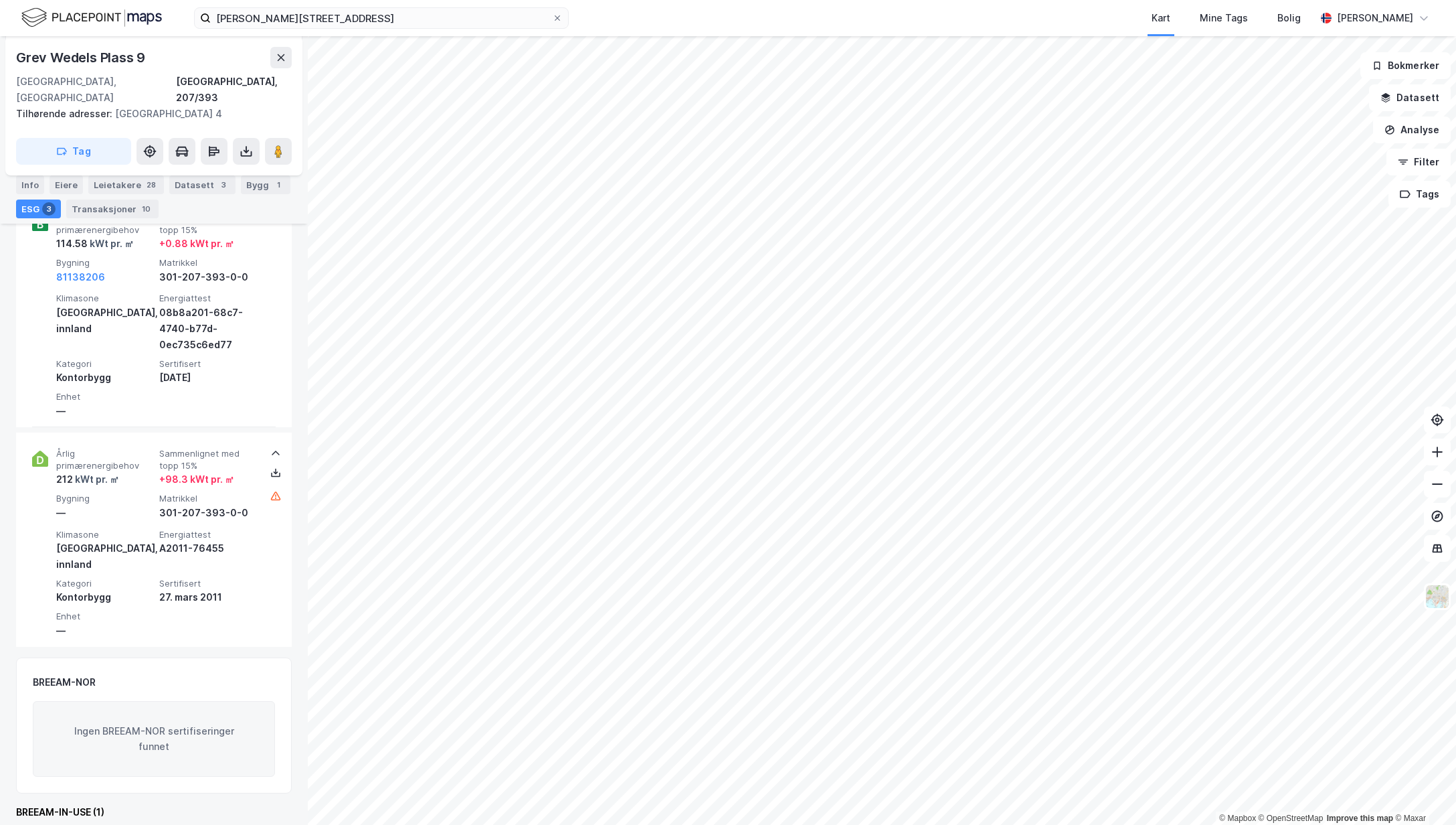
scroll to position [265, 0]
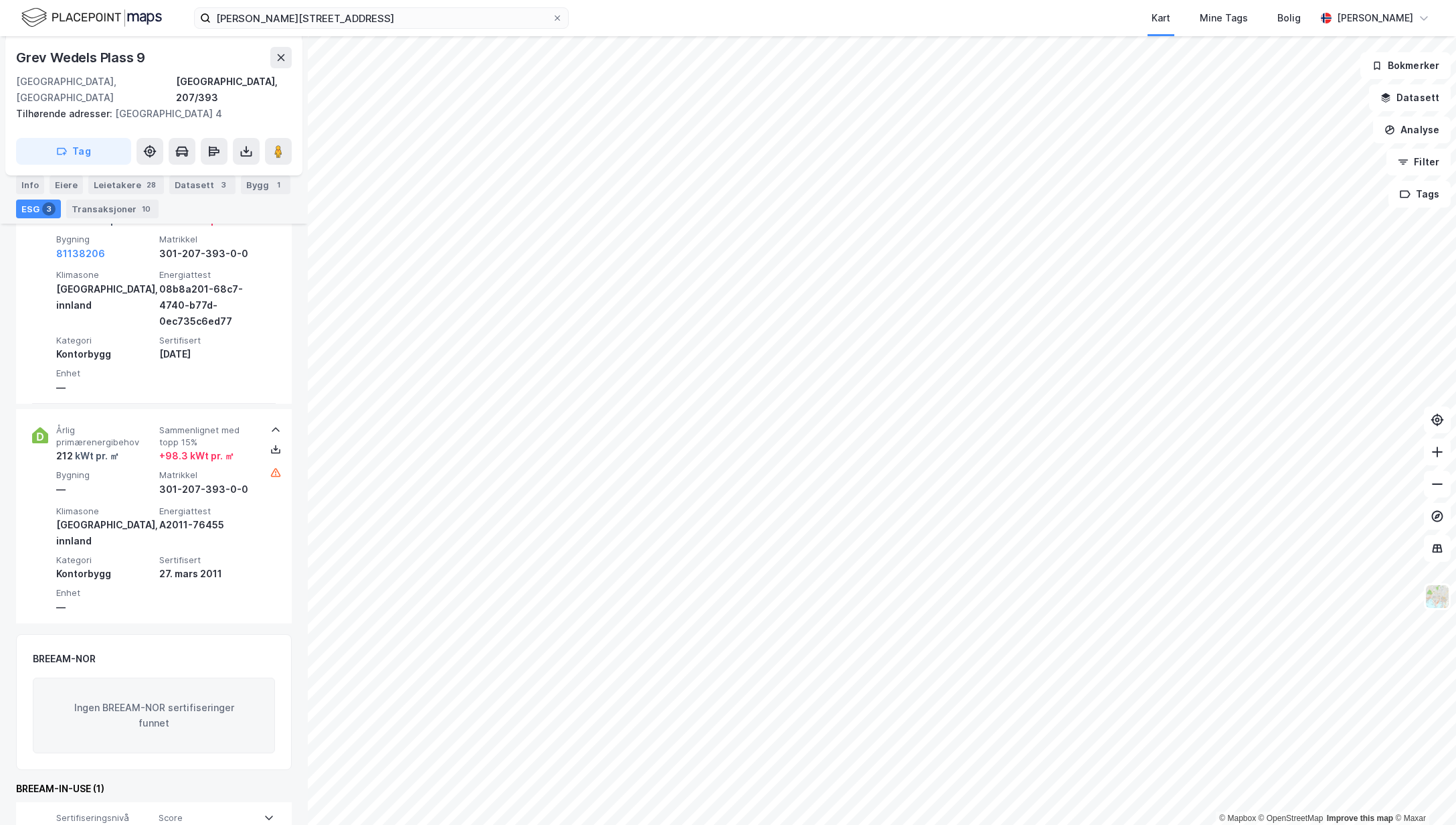
click at [100, 824] on div "Excellent" at bounding box center [104, 832] width 97 height 16
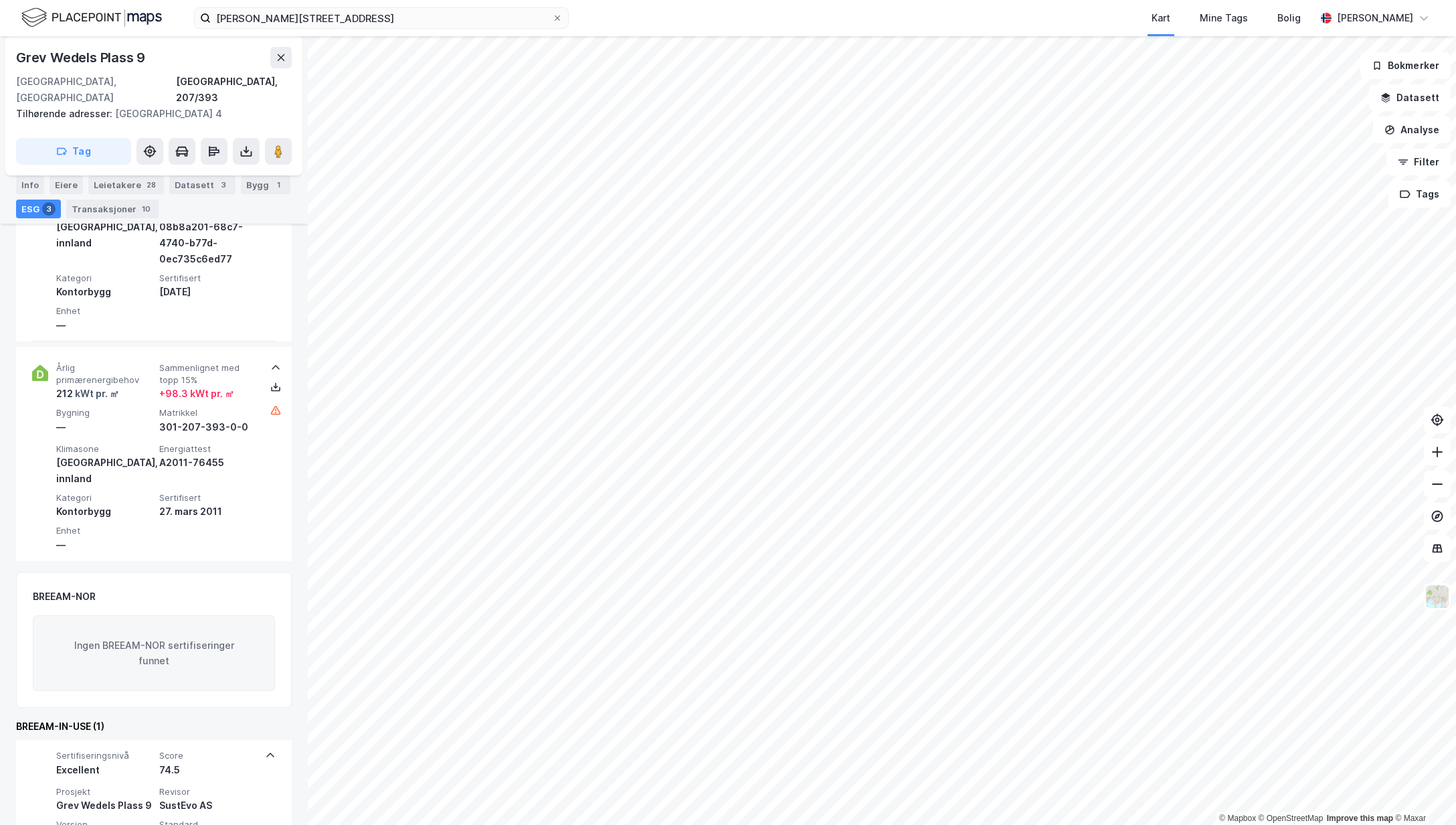
scroll to position [375, 0]
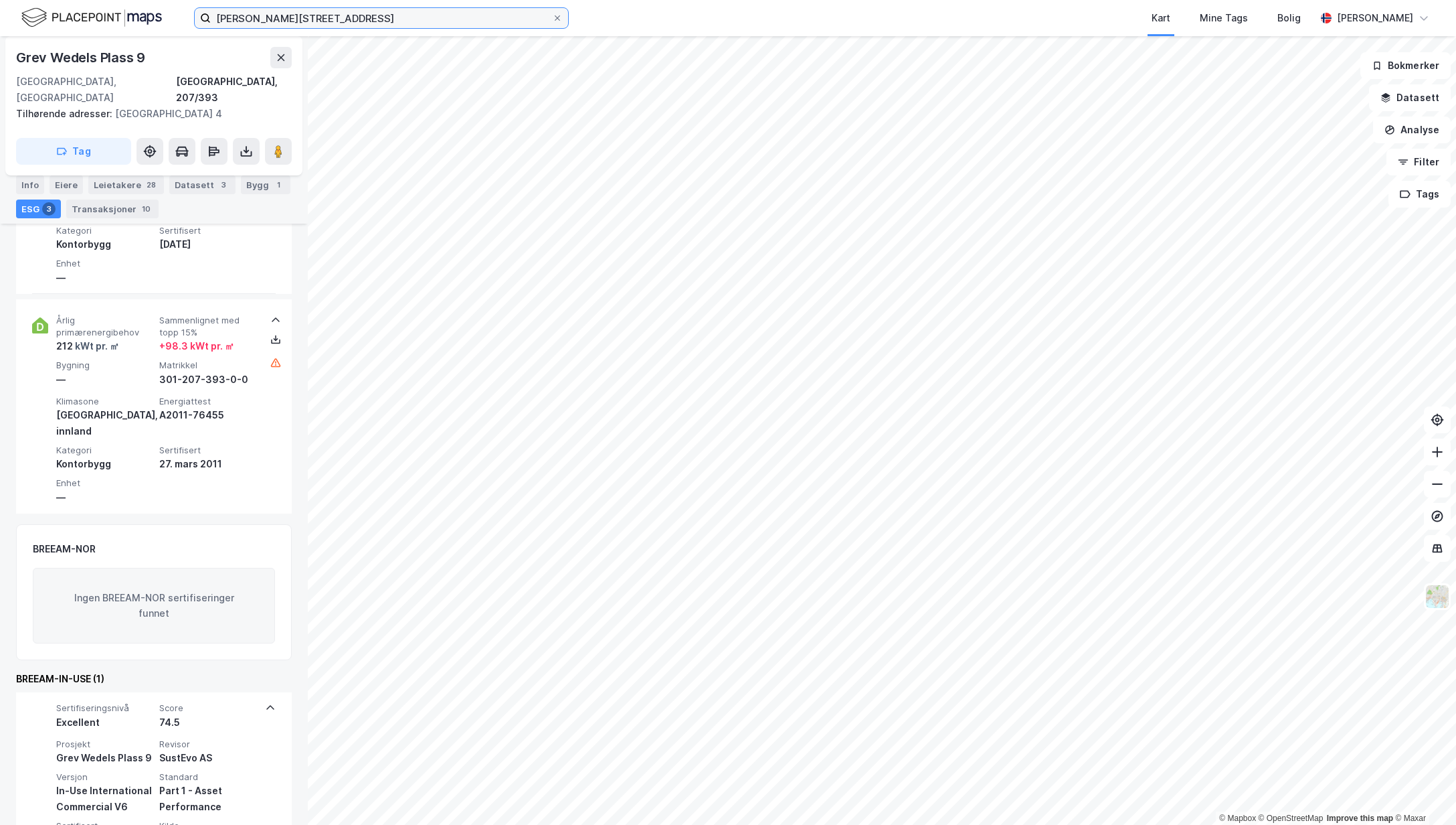
click at [323, 14] on input "[PERSON_NAME][STREET_ADDRESS]" at bounding box center [381, 18] width 341 height 20
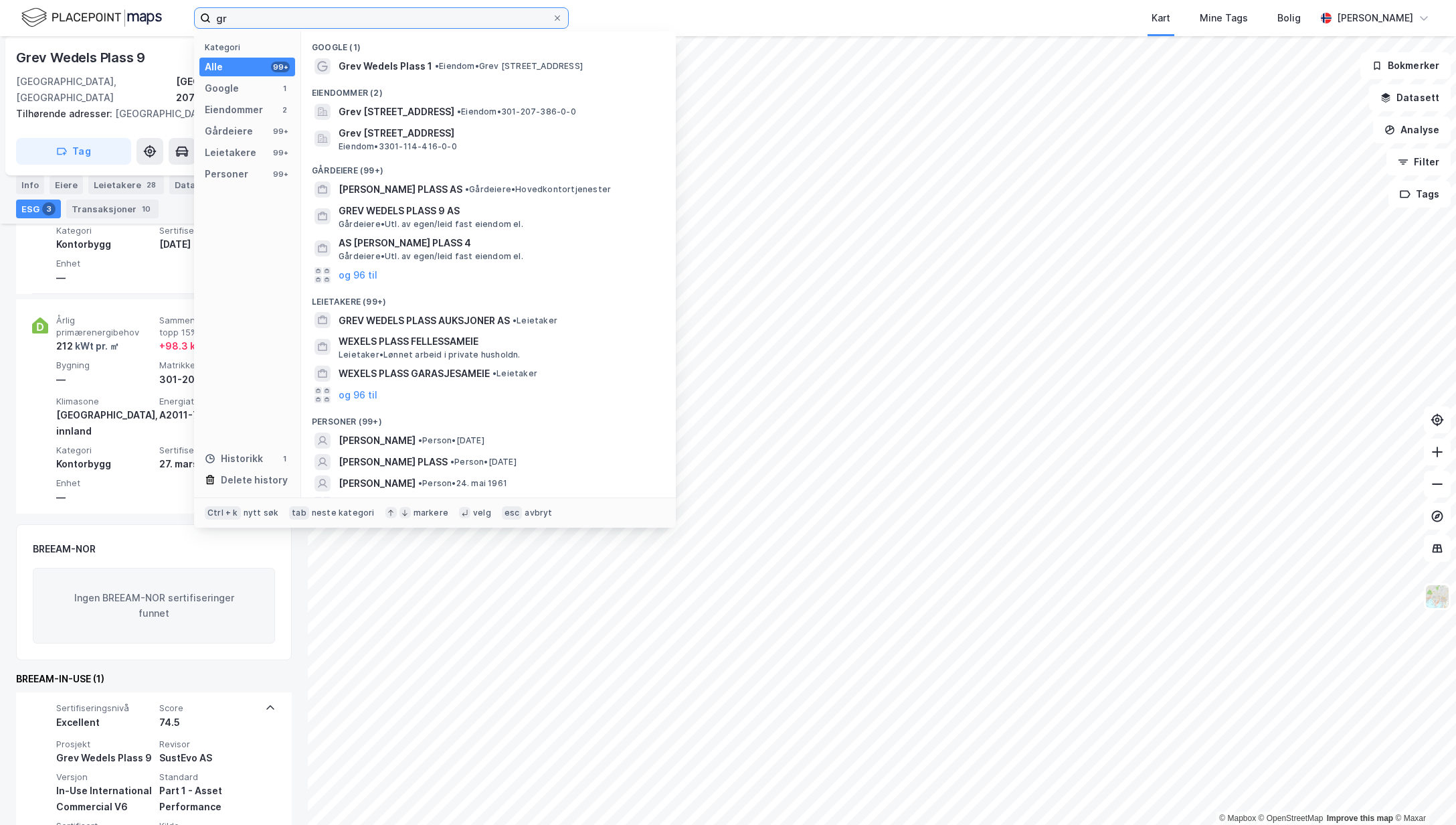
type input "g"
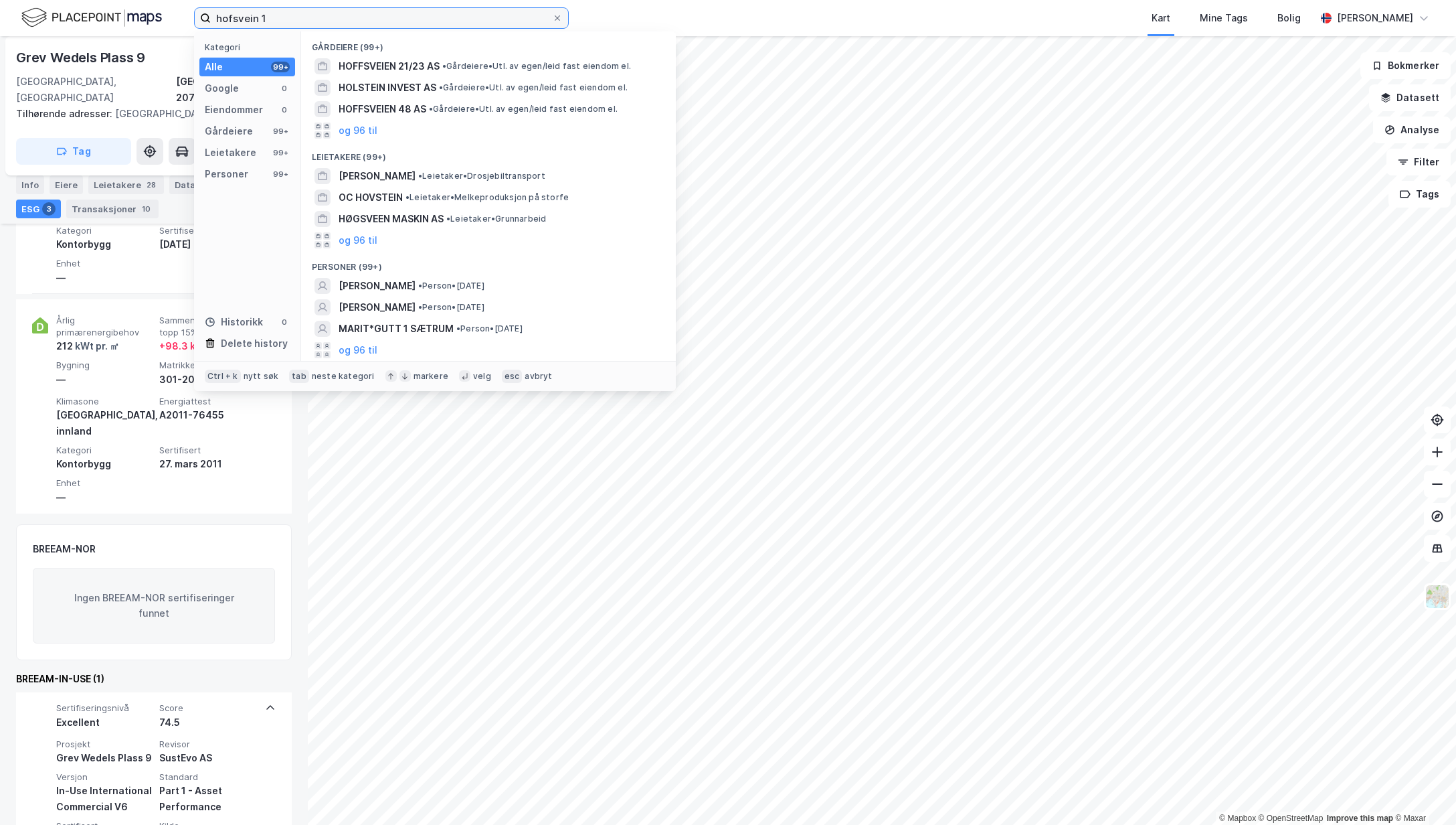
drag, startPoint x: 231, startPoint y: 15, endPoint x: 269, endPoint y: 12, distance: 38.1
click at [232, 14] on input "hofsvein 1" at bounding box center [381, 18] width 341 height 20
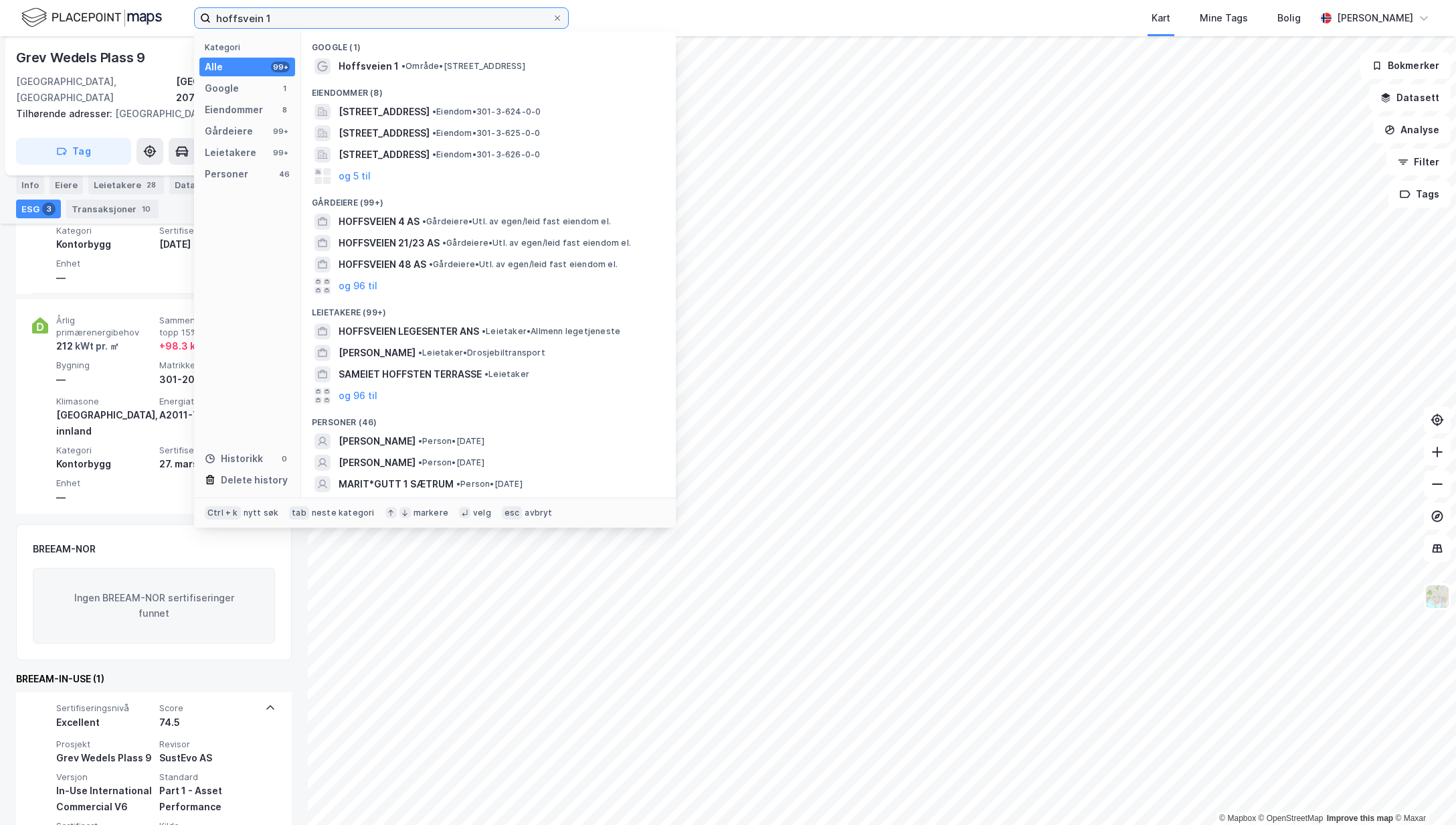
type input "hoffsvein 1"
click at [362, 60] on span "Hoffsveien 1" at bounding box center [369, 66] width 60 height 16
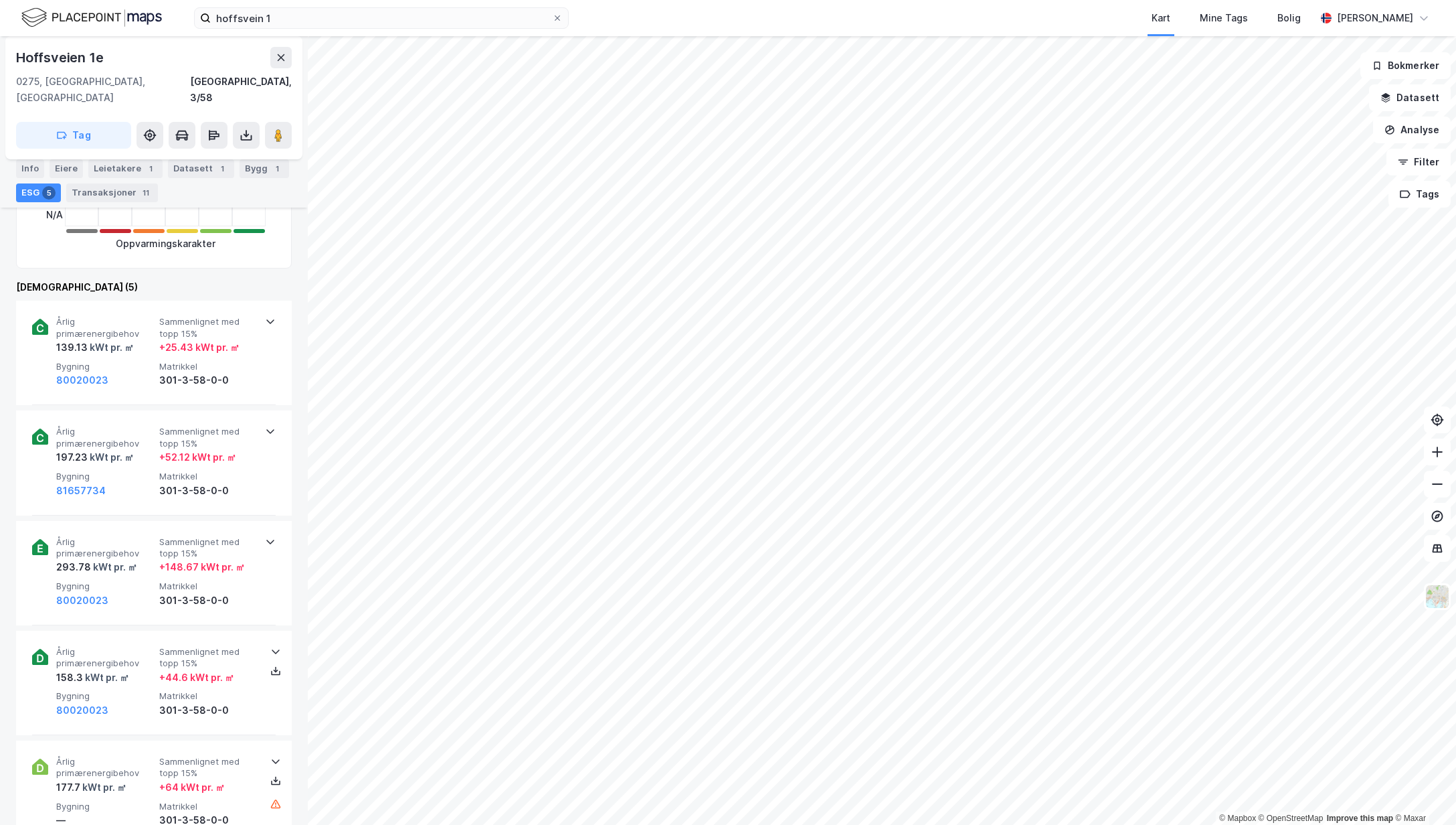
scroll to position [405, 0]
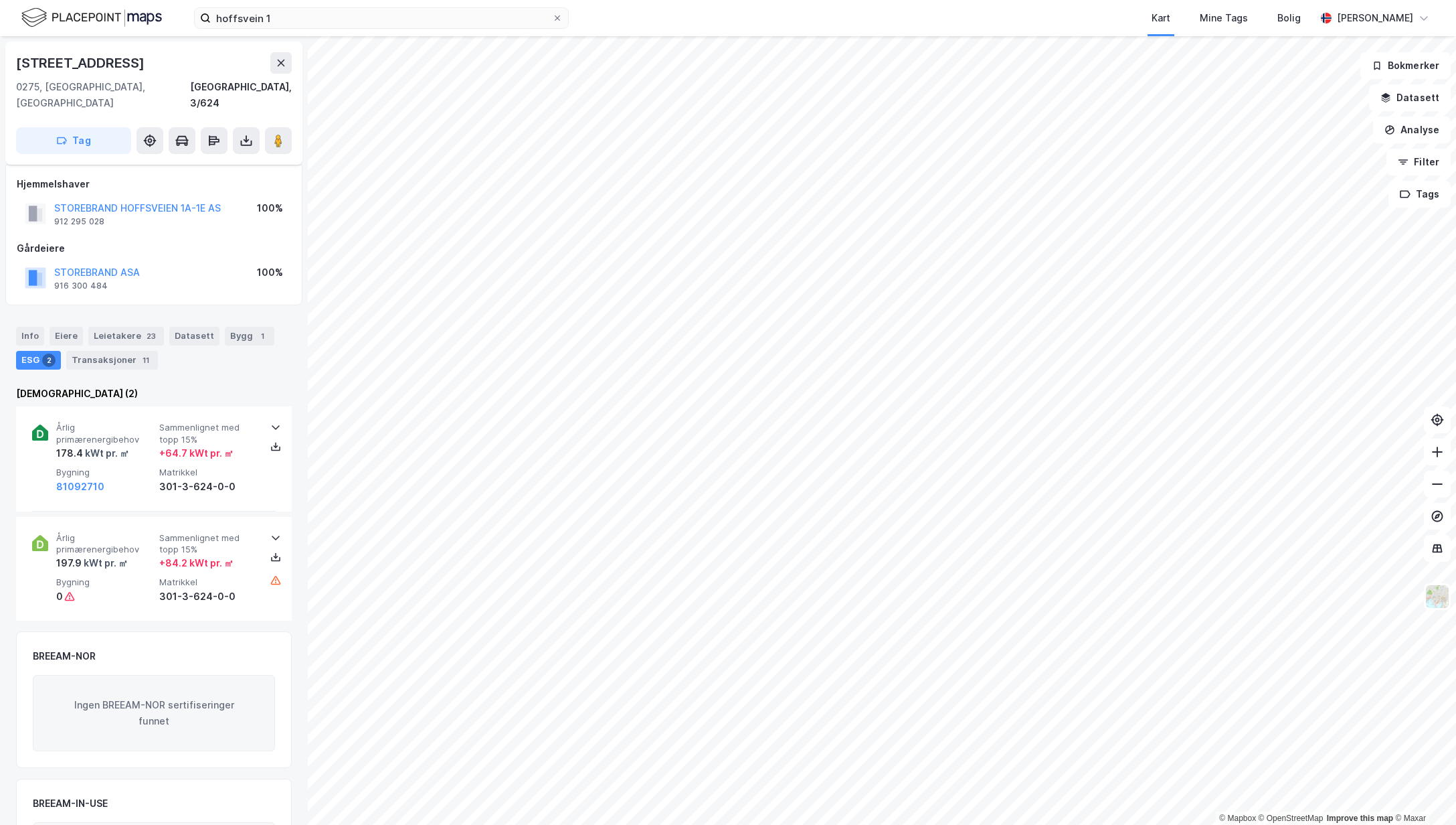
scroll to position [91, 0]
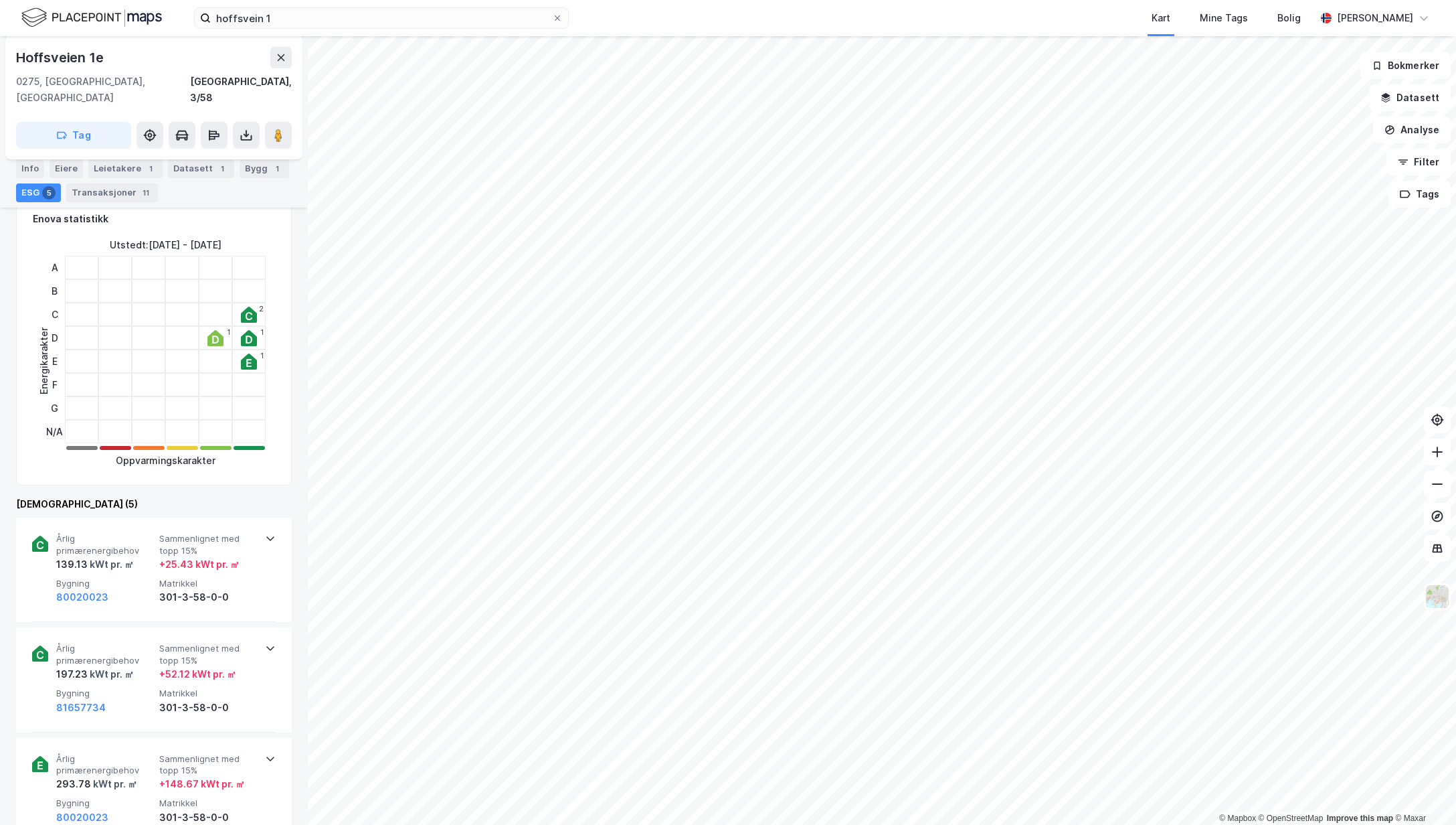
scroll to position [187, 0]
